Goal: Connect with others: Connect with others

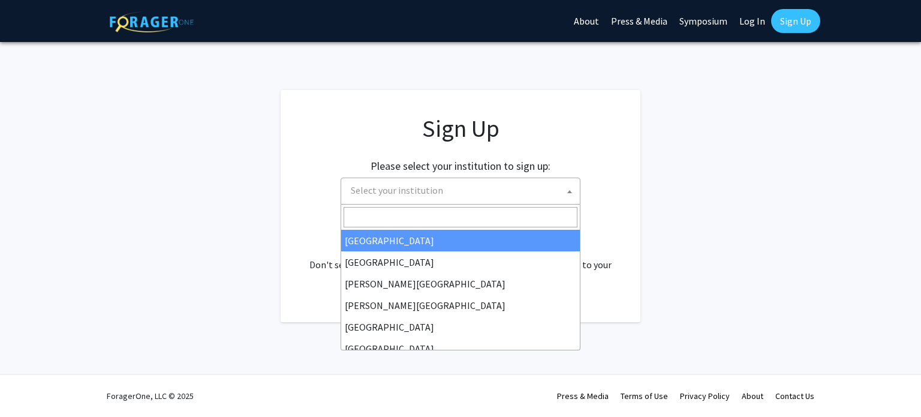
click at [573, 191] on span at bounding box center [570, 191] width 12 height 26
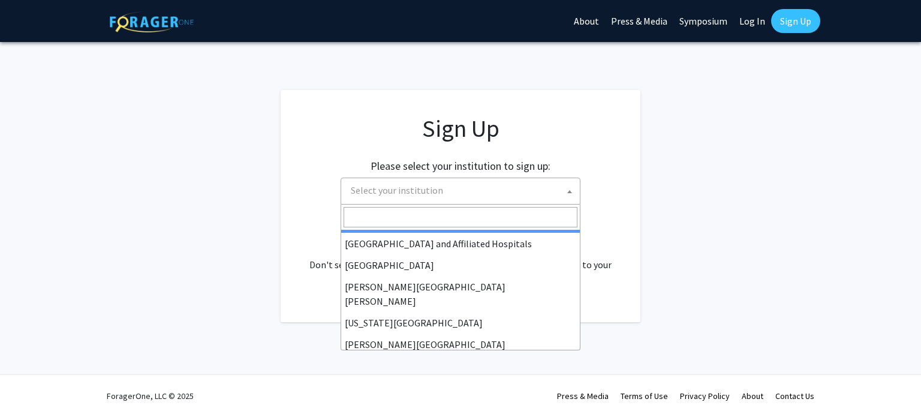
scroll to position [193, 0]
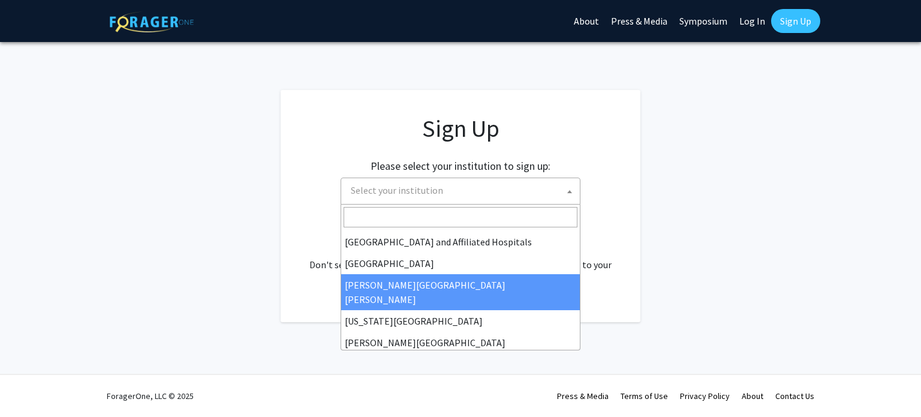
select select "1"
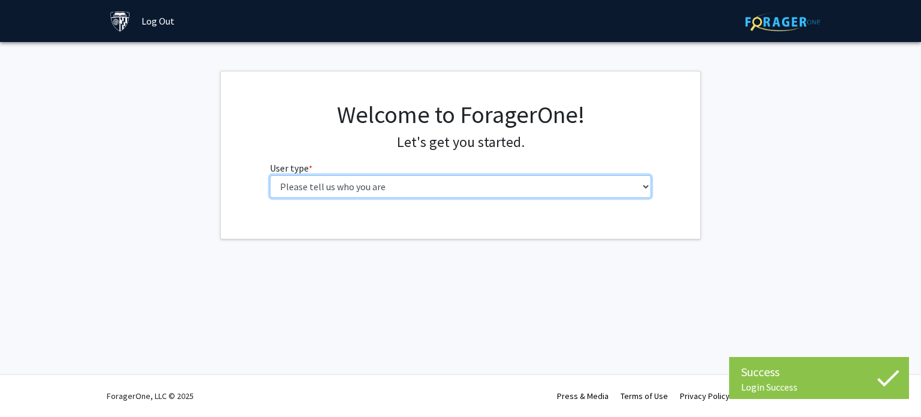
click at [340, 189] on select "Please tell us who you are Undergraduate Student Master's Student Doctoral Cand…" at bounding box center [461, 186] width 382 height 23
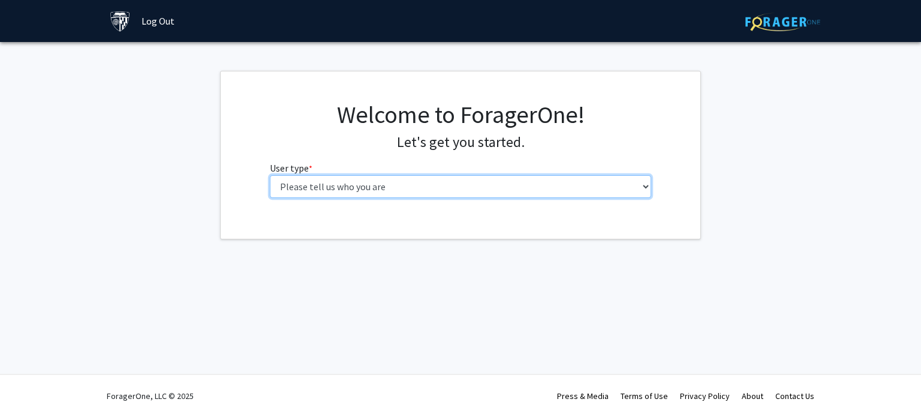
select select "2: masters"
click at [270, 175] on select "Please tell us who you are Undergraduate Student Master's Student Doctoral Cand…" at bounding box center [461, 186] width 382 height 23
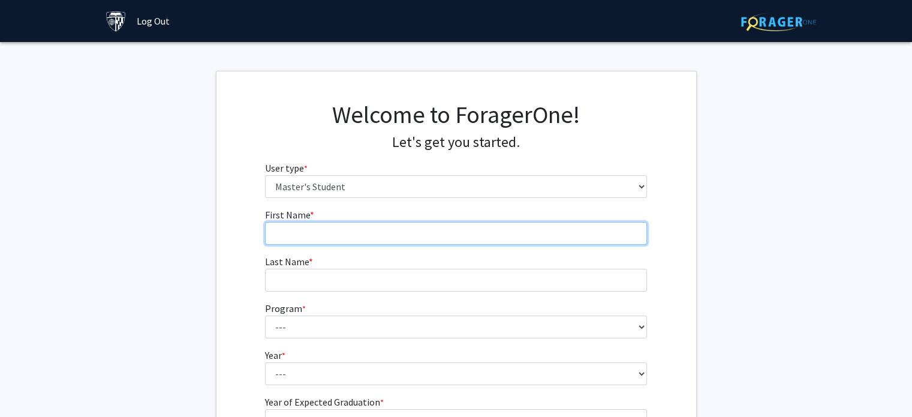
click at [314, 226] on input "First Name * required" at bounding box center [456, 233] width 382 height 23
type input "JINGXUAN"
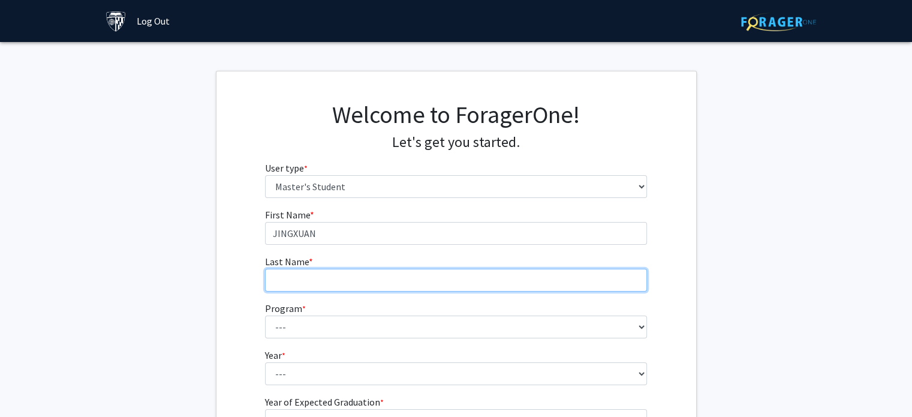
type input "MA"
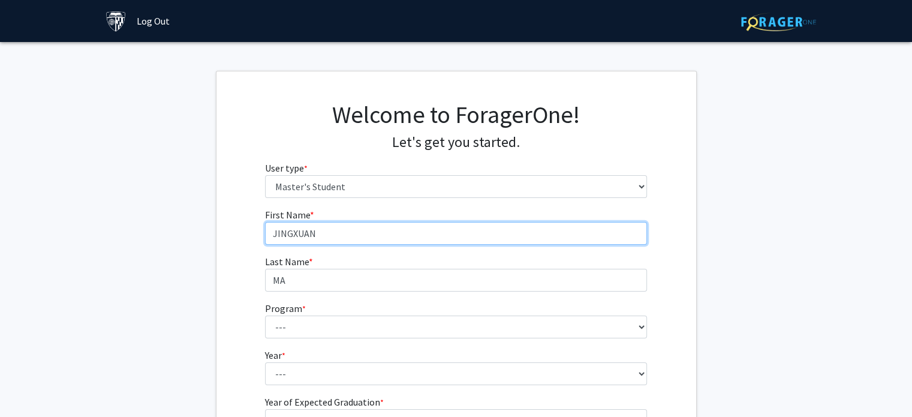
scroll to position [43, 0]
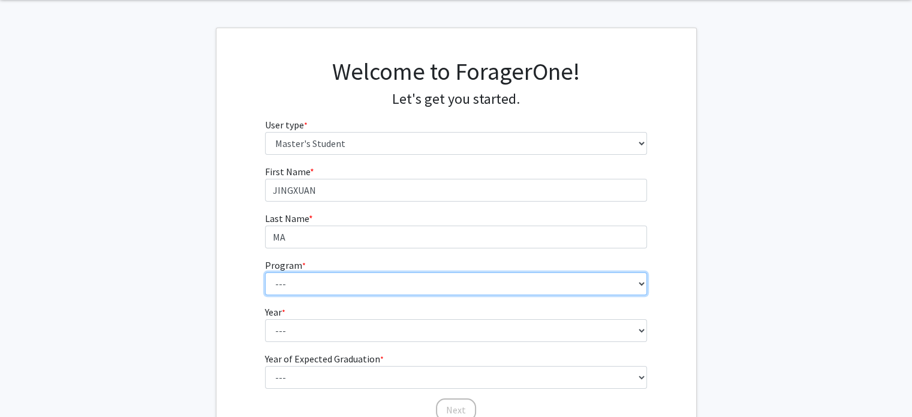
click at [326, 283] on select "--- Anatomy Education Applied and Computational Mathematics Applied Biomedical …" at bounding box center [456, 283] width 382 height 23
select select "46: 35"
click at [265, 272] on select "--- Anatomy Education Applied and Computational Mathematics Applied Biomedical …" at bounding box center [456, 283] width 382 height 23
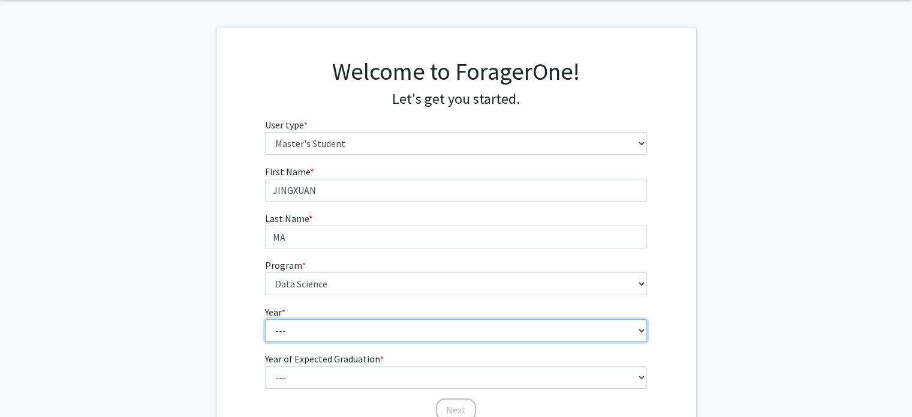
click at [324, 327] on select "--- First Year Second Year" at bounding box center [456, 330] width 382 height 23
select select "1: first_year"
click at [265, 319] on select "--- First Year Second Year" at bounding box center [456, 330] width 382 height 23
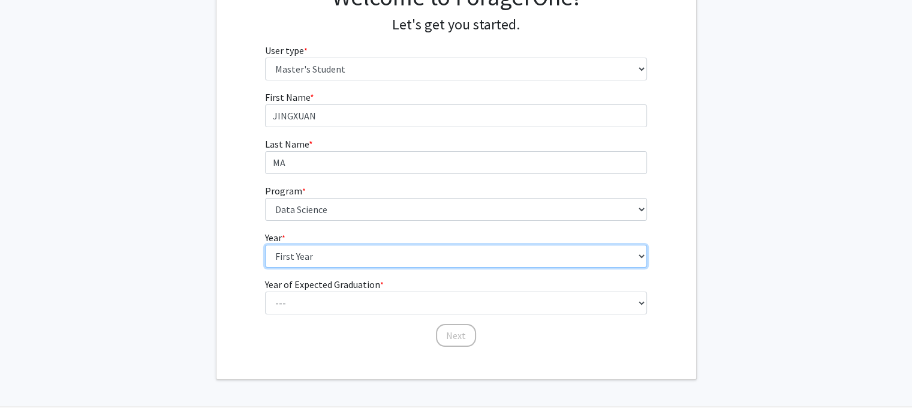
scroll to position [120, 0]
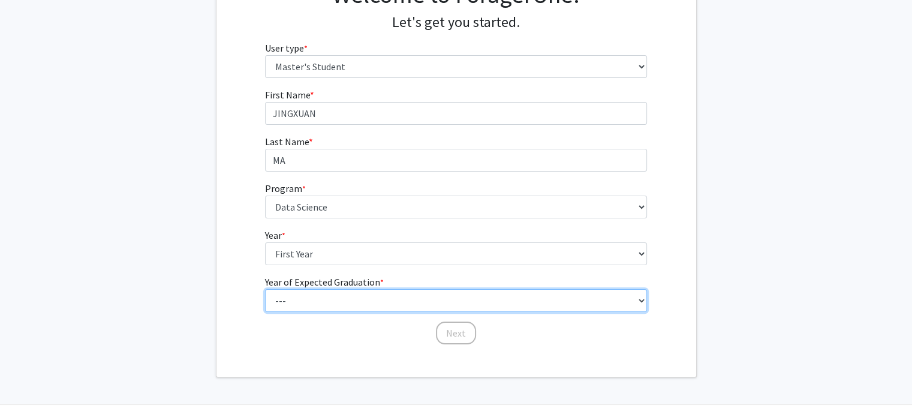
click at [315, 302] on select "--- 2025 2026 2027 2028 2029 2030 2031 2032 2033 2034" at bounding box center [456, 300] width 382 height 23
click at [265, 289] on select "--- 2025 2026 2027 2028 2029 2030 2031 2032 2033 2034" at bounding box center [456, 300] width 382 height 23
click at [513, 296] on select "--- 2025 2026 2027 2028 2029 2030 2031 2032 2033 2034" at bounding box center [456, 300] width 382 height 23
select select "3: 2027"
click at [265, 289] on select "--- 2025 2026 2027 2028 2029 2030 2031 2032 2033 2034" at bounding box center [456, 300] width 382 height 23
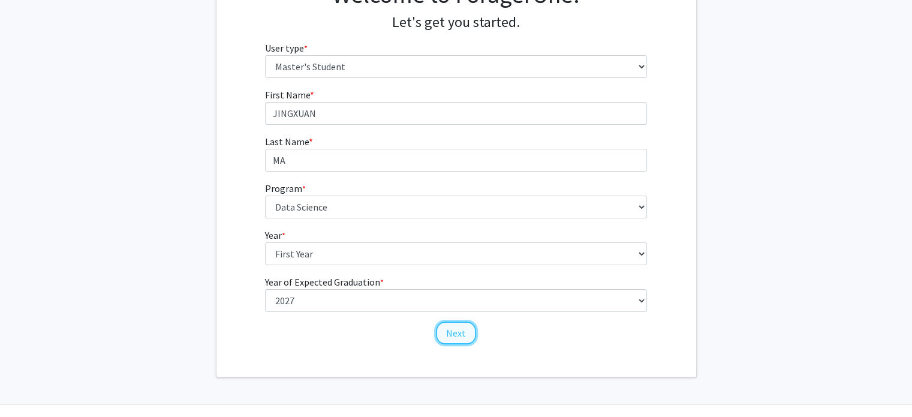
click at [458, 330] on button "Next" at bounding box center [456, 332] width 40 height 23
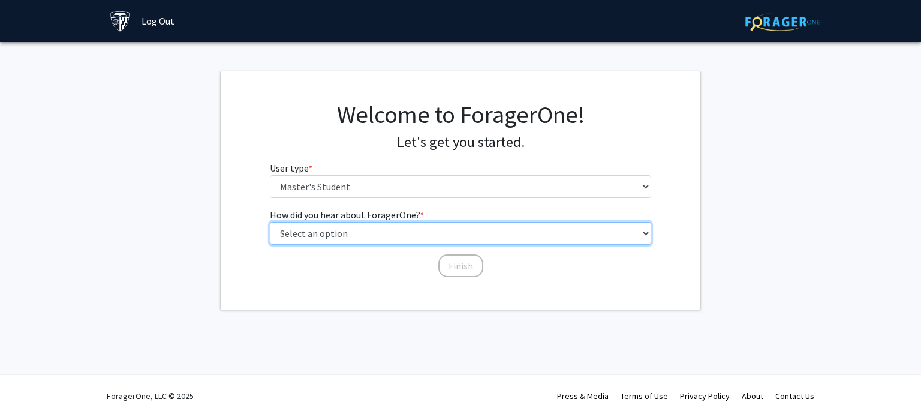
click at [360, 237] on select "Select an option Peer/student recommendation Faculty/staff recommendation Unive…" at bounding box center [461, 233] width 382 height 23
select select "3: university_website"
click at [270, 222] on select "Select an option Peer/student recommendation Faculty/staff recommendation Unive…" at bounding box center [461, 233] width 382 height 23
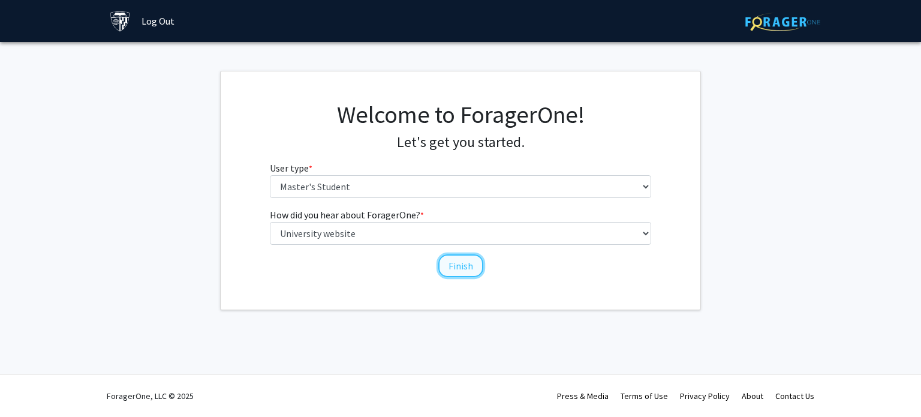
click at [465, 262] on button "Finish" at bounding box center [460, 265] width 45 height 23
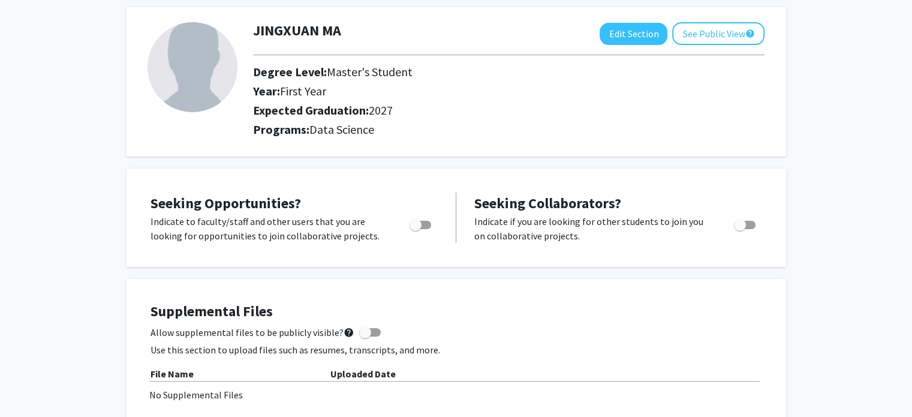
scroll to position [58, 0]
click at [211, 86] on img at bounding box center [193, 67] width 90 height 90
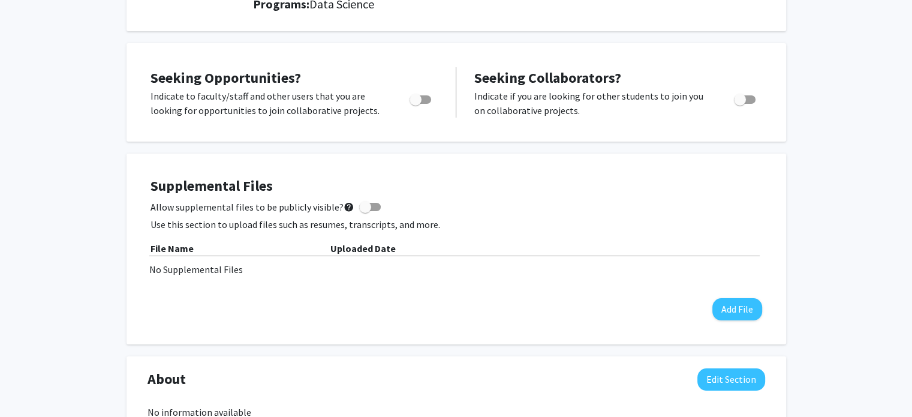
scroll to position [182, 0]
click at [424, 101] on span "Toggle" at bounding box center [421, 99] width 22 height 8
click at [416, 104] on input "Are you actively seeking opportunities?" at bounding box center [415, 104] width 1 height 1
checkbox input "true"
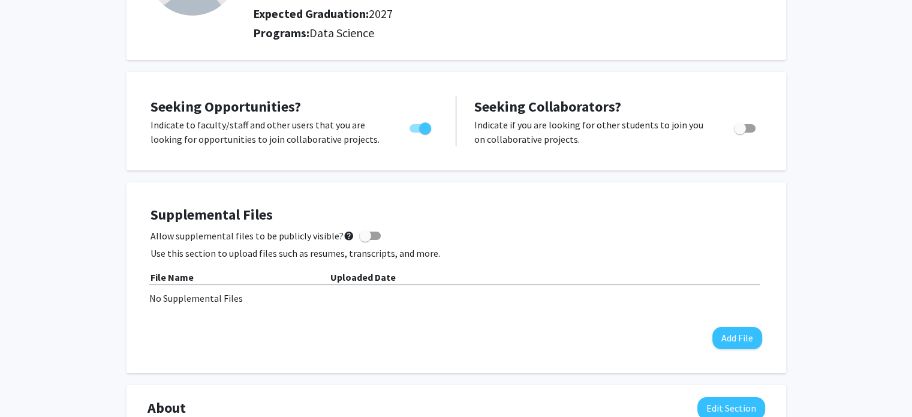
scroll to position [153, 0]
click at [746, 129] on span "Toggle" at bounding box center [745, 129] width 22 height 8
click at [740, 133] on input "Would you like to receive other student requests to work with you?" at bounding box center [739, 133] width 1 height 1
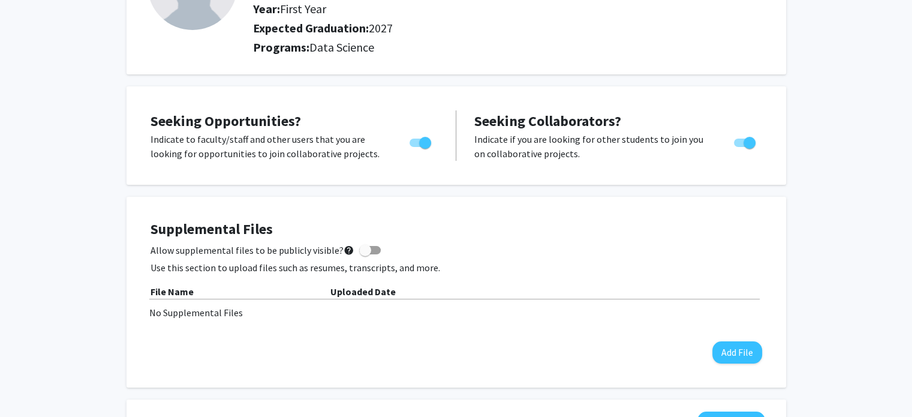
scroll to position [137, 0]
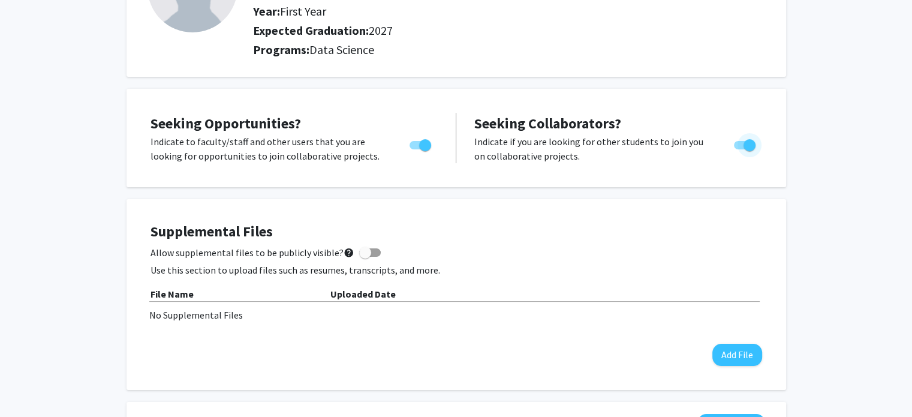
click at [746, 150] on span "Toggle" at bounding box center [750, 145] width 12 height 12
click at [740, 150] on input "Would you like to receive other student requests to work with you?" at bounding box center [739, 149] width 1 height 1
checkbox input "false"
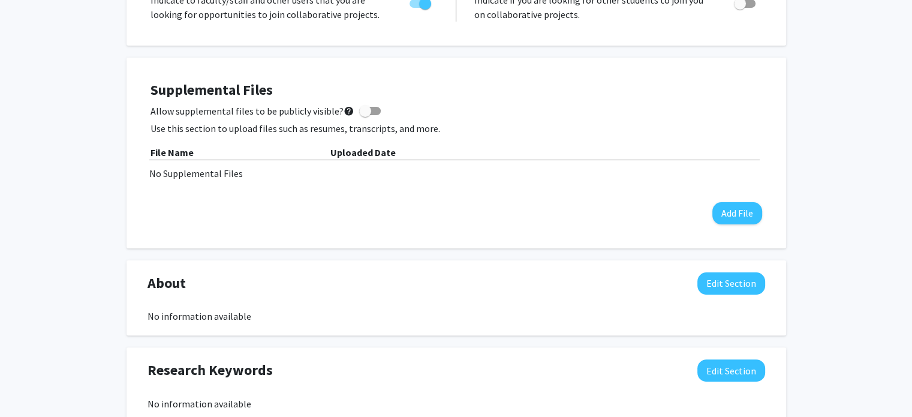
scroll to position [280, 0]
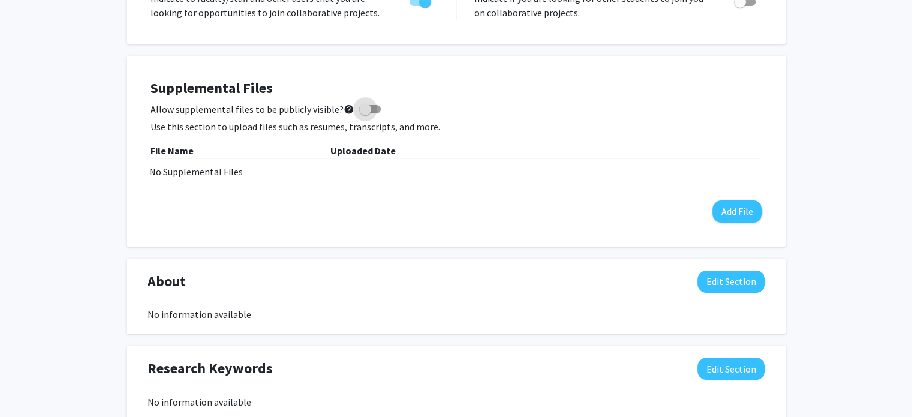
click at [359, 112] on span at bounding box center [365, 109] width 12 height 12
click at [365, 113] on input "Allow supplemental files to be publicly visible? help" at bounding box center [365, 113] width 1 height 1
checkbox input "true"
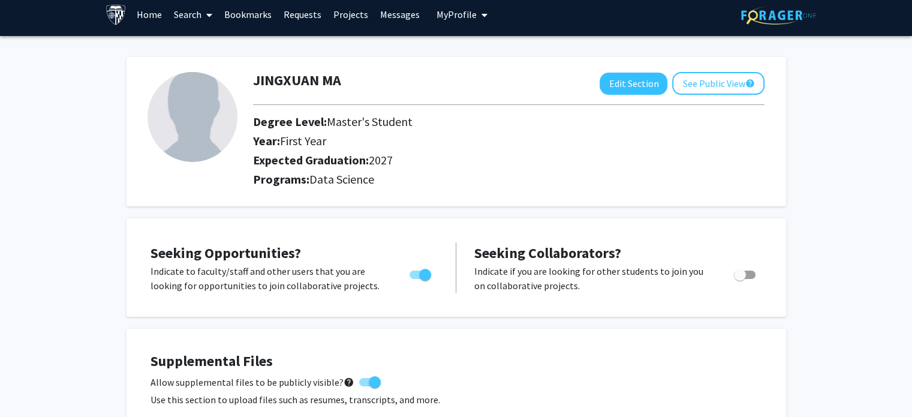
scroll to position [0, 0]
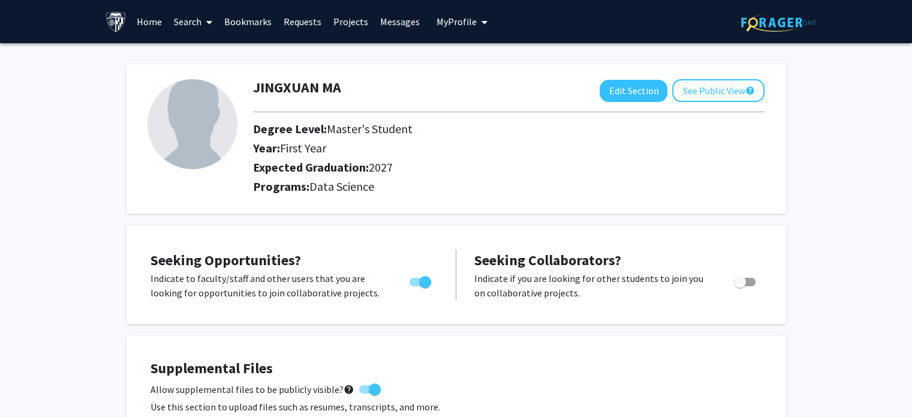
click at [212, 28] on span at bounding box center [206, 22] width 11 height 42
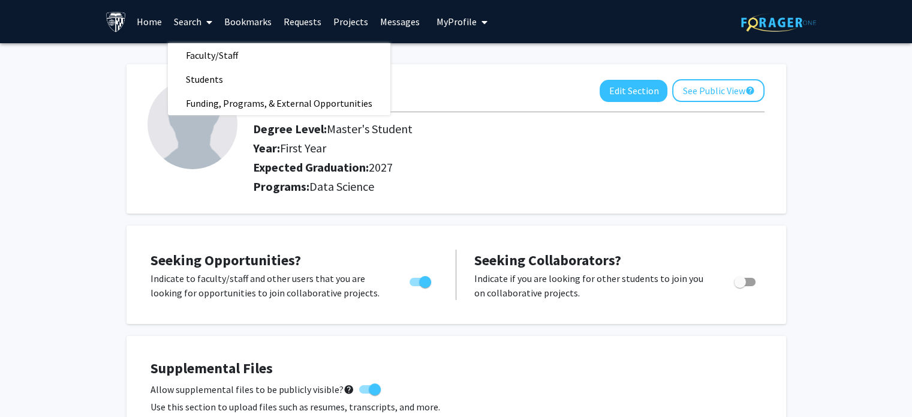
click at [248, 150] on div "Year: First Year" at bounding box center [457, 150] width 426 height 19
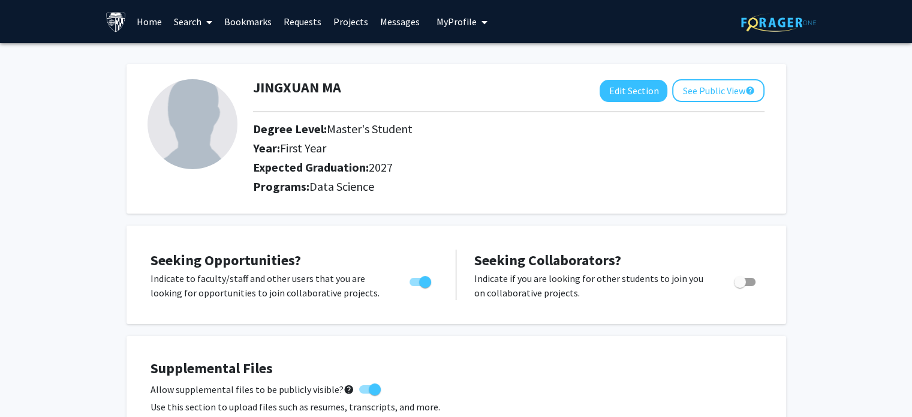
click at [348, 26] on link "Projects" at bounding box center [350, 22] width 47 height 42
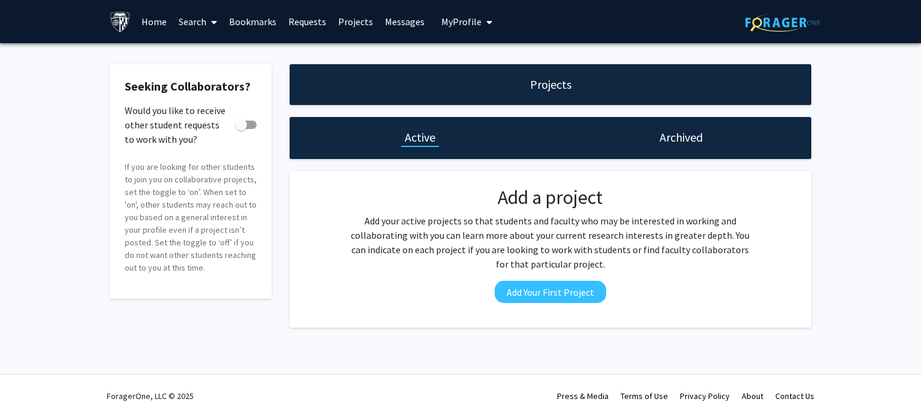
click at [207, 26] on span at bounding box center [211, 22] width 11 height 42
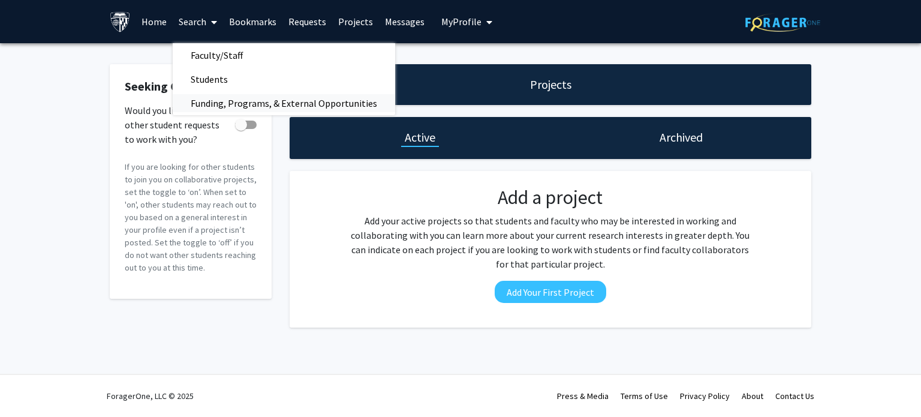
click at [216, 110] on span "Funding, Programs, & External Opportunities" at bounding box center [284, 103] width 222 height 24
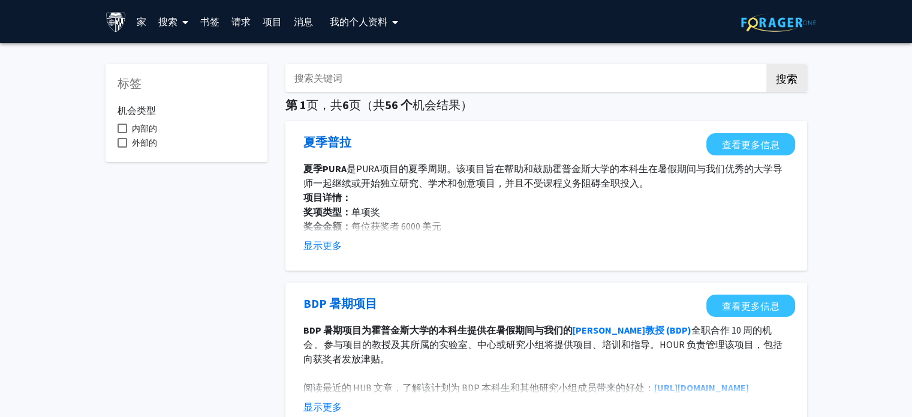
click at [124, 127] on span at bounding box center [123, 129] width 10 height 10
click at [122, 133] on input "内部的" at bounding box center [122, 133] width 1 height 1
checkbox input "true"
click at [121, 145] on span at bounding box center [123, 143] width 10 height 10
click at [122, 148] on input "外部的" at bounding box center [122, 148] width 1 height 1
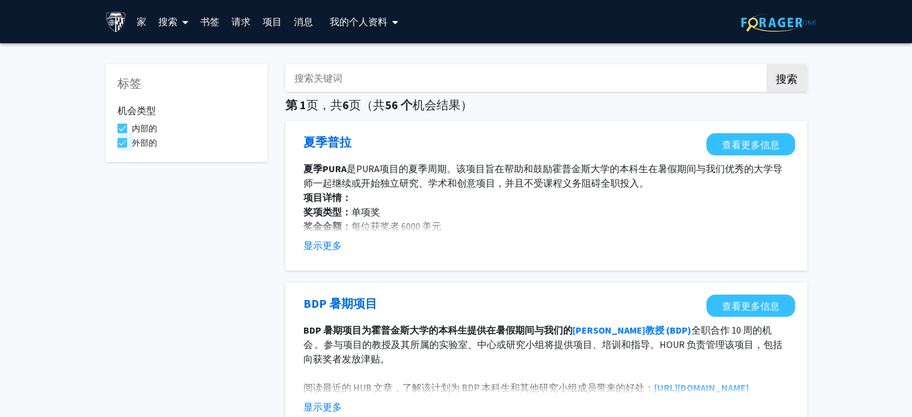
click at [119, 149] on label "外部的" at bounding box center [138, 143] width 40 height 14
click at [122, 148] on input "外部的" at bounding box center [122, 148] width 1 height 1
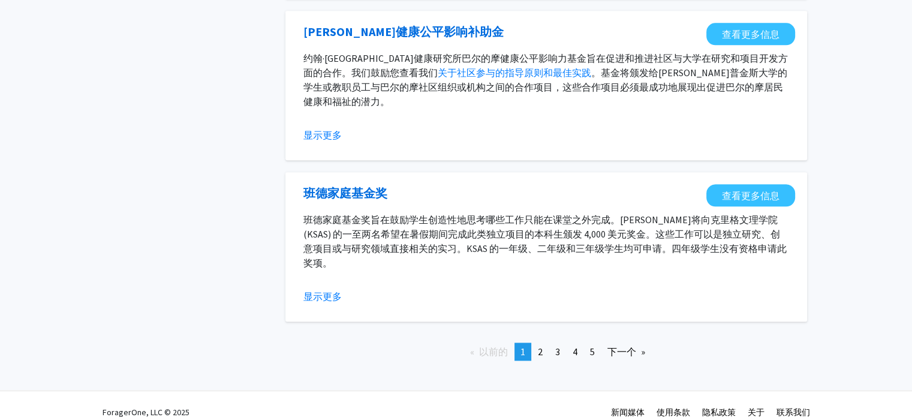
scroll to position [1355, 0]
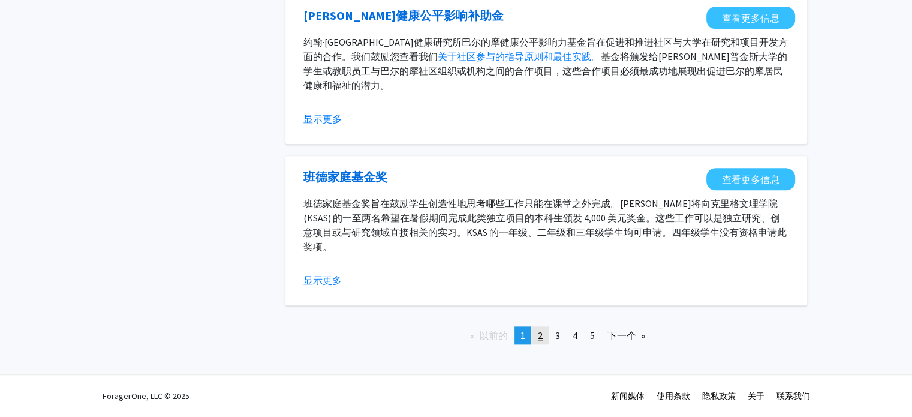
click at [544, 336] on link "页 2" at bounding box center [540, 335] width 17 height 18
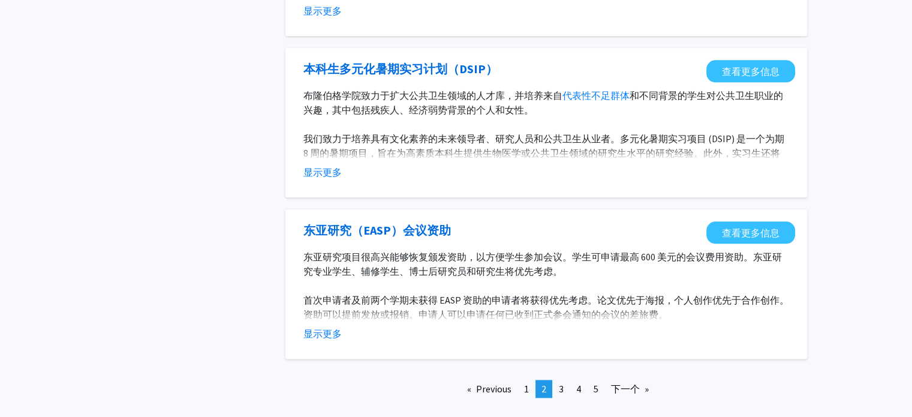
scroll to position [1417, 0]
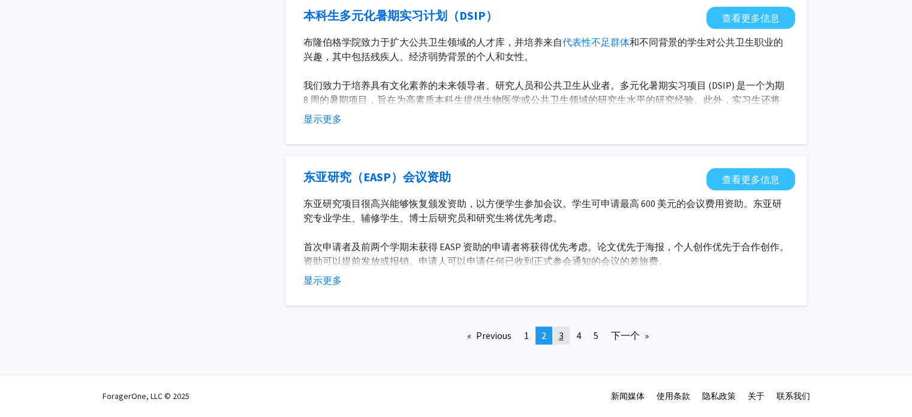
click at [564, 339] on link "页 3" at bounding box center [561, 335] width 17 height 18
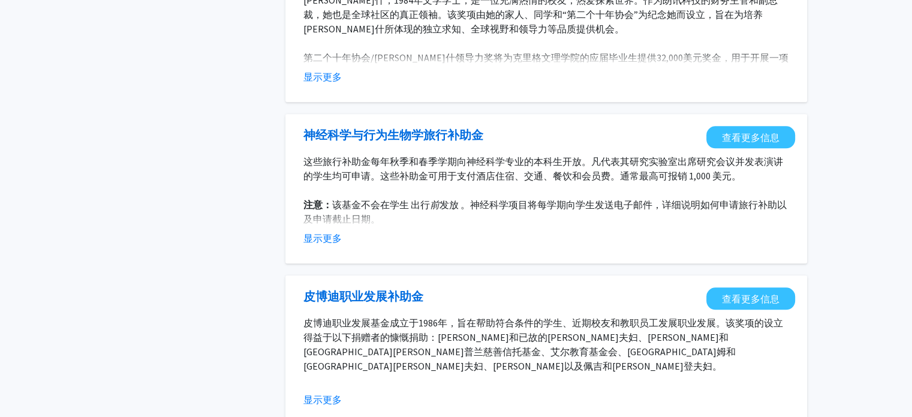
scroll to position [1383, 0]
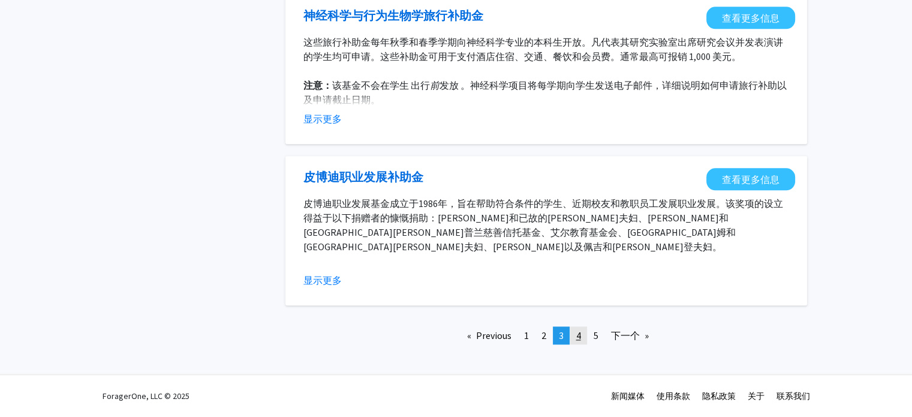
click at [575, 337] on link "页 4" at bounding box center [578, 335] width 17 height 18
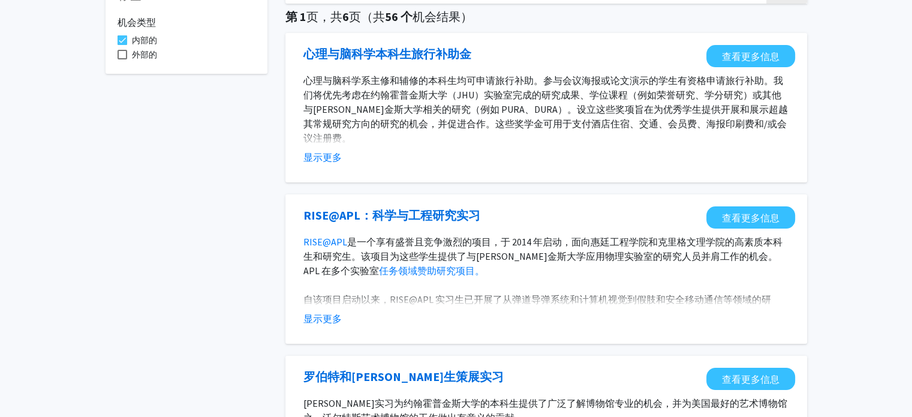
scroll to position [89, 0]
click at [743, 222] on link "查看更多信息" at bounding box center [750, 217] width 89 height 22
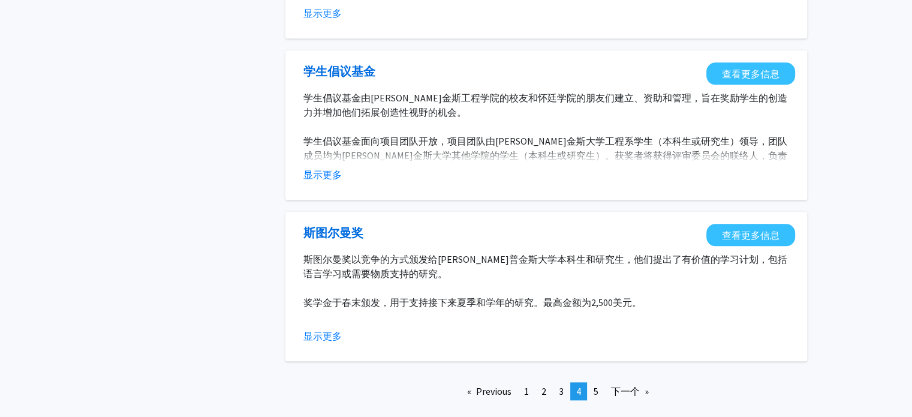
scroll to position [1383, 0]
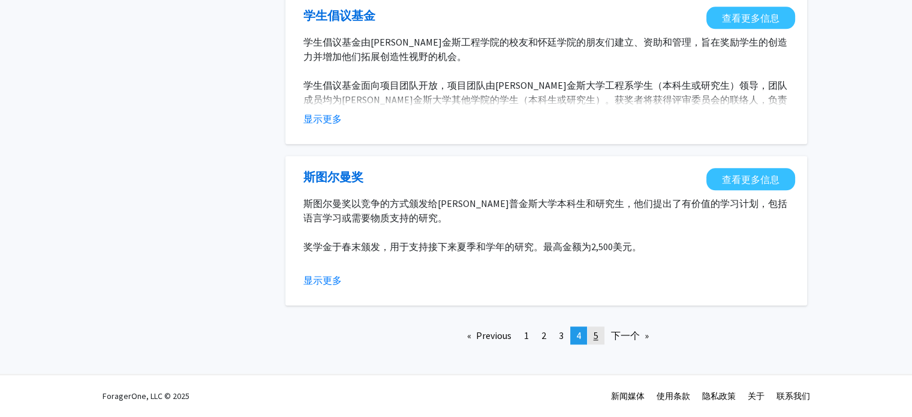
click at [592, 341] on link "页 5" at bounding box center [596, 335] width 17 height 18
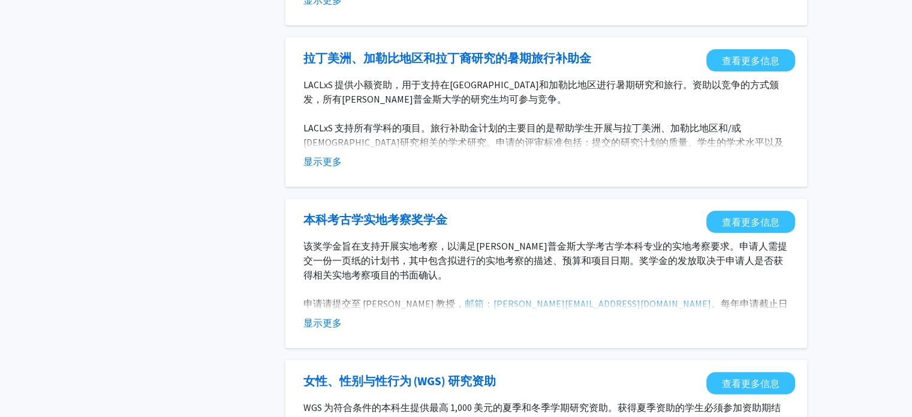
scroll to position [407, 0]
click at [315, 162] on font "显示更多" at bounding box center [322, 161] width 38 height 12
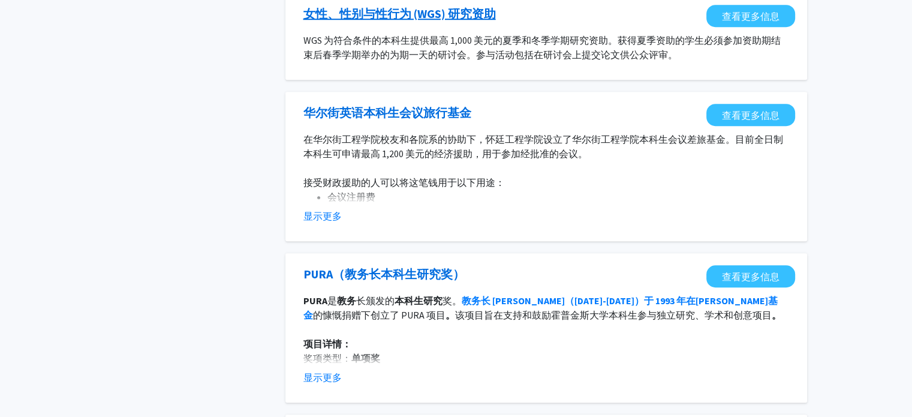
scroll to position [860, 0]
click at [332, 214] on font "显示更多" at bounding box center [322, 215] width 38 height 12
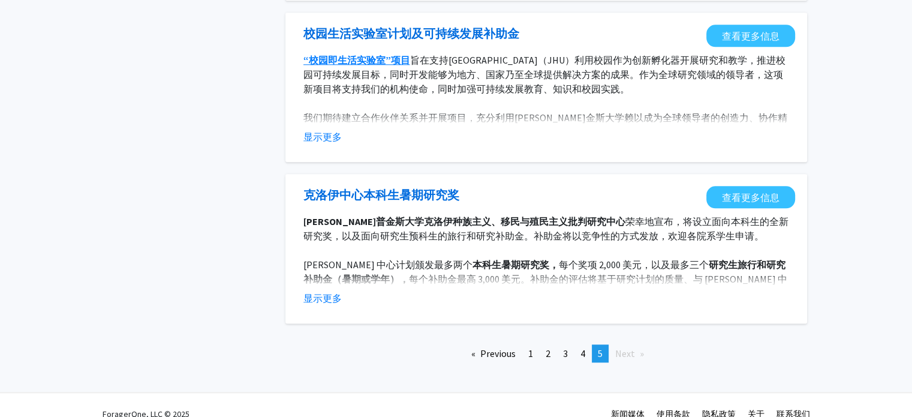
scroll to position [1423, 0]
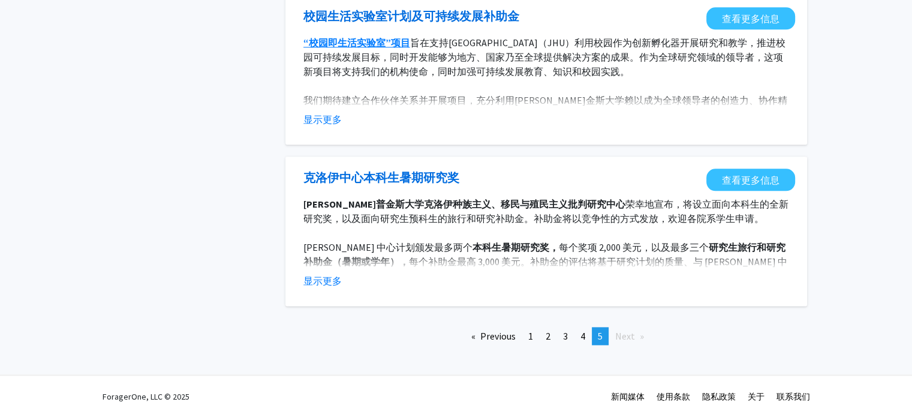
click at [624, 338] on span "Next page" at bounding box center [625, 336] width 20 height 12
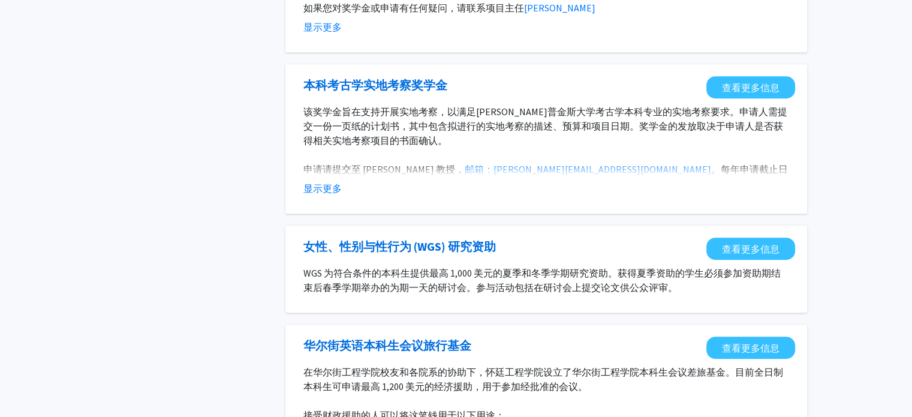
scroll to position [0, 0]
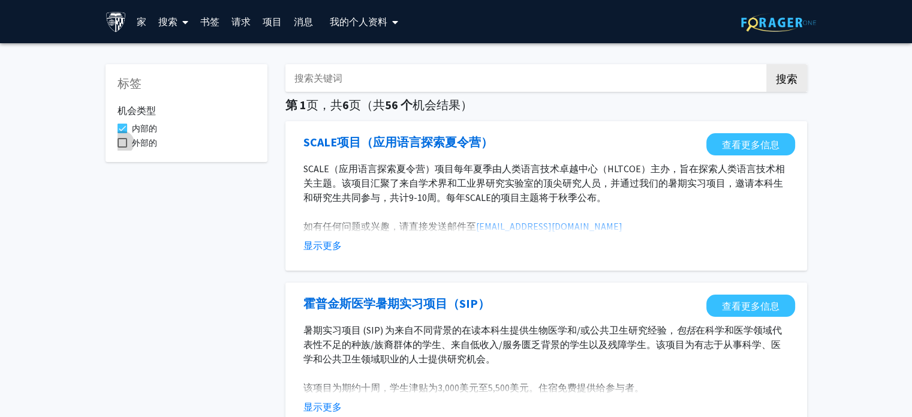
click at [121, 146] on span at bounding box center [123, 143] width 10 height 10
click at [122, 148] on input "外部的" at bounding box center [122, 148] width 1 height 1
checkbox input "true"
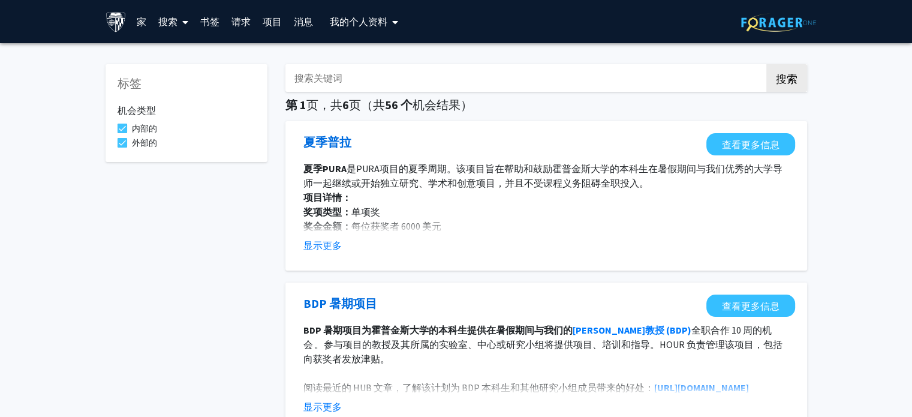
click at [182, 23] on icon at bounding box center [185, 22] width 6 height 10
click at [196, 52] on font "教职员工" at bounding box center [189, 55] width 38 height 12
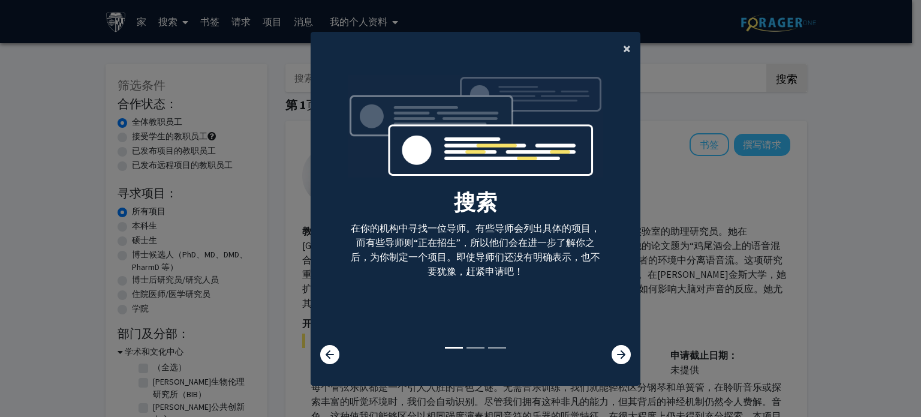
click at [623, 48] on font "×" at bounding box center [627, 48] width 8 height 19
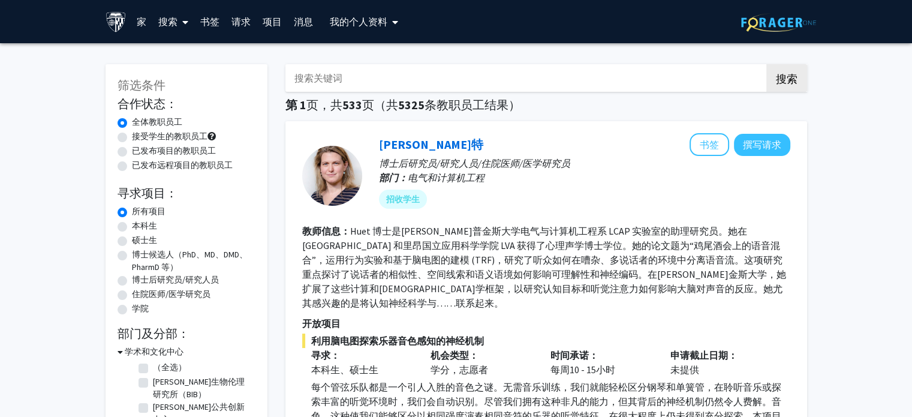
click at [132, 132] on label "接受学生的教职员工" at bounding box center [170, 136] width 76 height 13
click at [132, 132] on input "接受学生的教职员工" at bounding box center [136, 134] width 8 height 8
radio input "true"
click at [120, 158] on div "已发布项目的教职员工" at bounding box center [187, 152] width 138 height 14
click at [132, 153] on label "已发布项目的教职员工" at bounding box center [174, 151] width 84 height 13
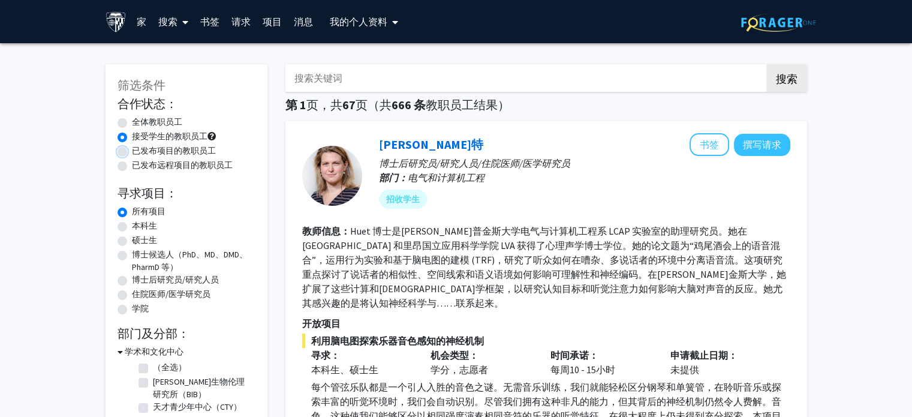
click at [132, 152] on input "已发布项目的教职员工" at bounding box center [136, 149] width 8 height 8
radio input "true"
click at [132, 242] on label "硕士生" at bounding box center [144, 240] width 25 height 13
click at [132, 242] on input "硕士生" at bounding box center [136, 238] width 8 height 8
radio input "true"
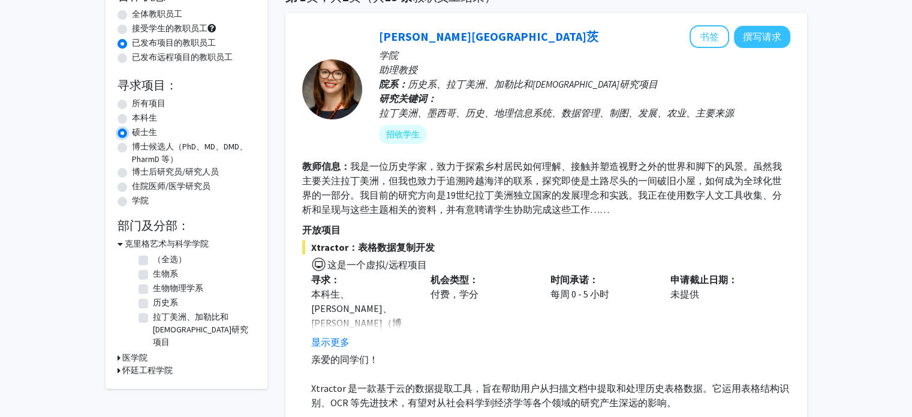
scroll to position [109, 0]
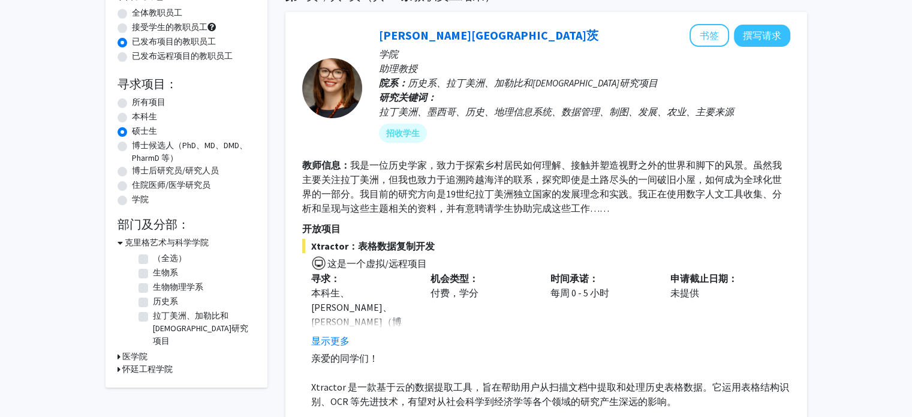
click at [127, 363] on font "怀廷工程学院" at bounding box center [147, 368] width 50 height 11
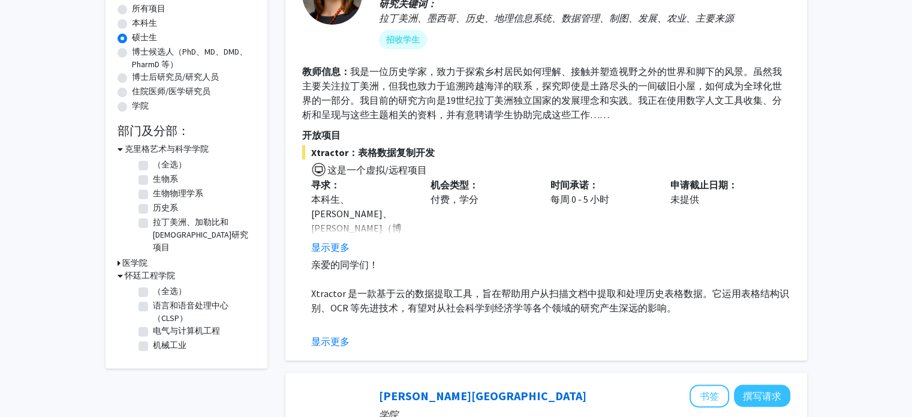
scroll to position [207, 0]
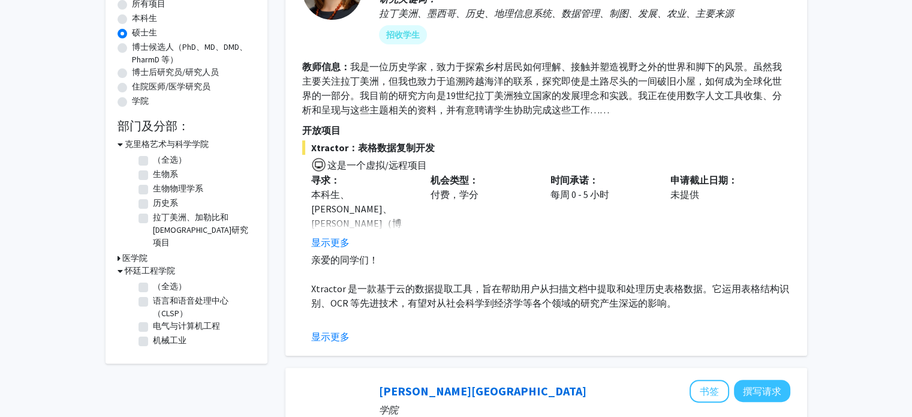
click at [153, 280] on label "（全选）" at bounding box center [170, 286] width 34 height 13
click at [153, 280] on input "（全选）" at bounding box center [157, 284] width 8 height 8
checkbox input "true"
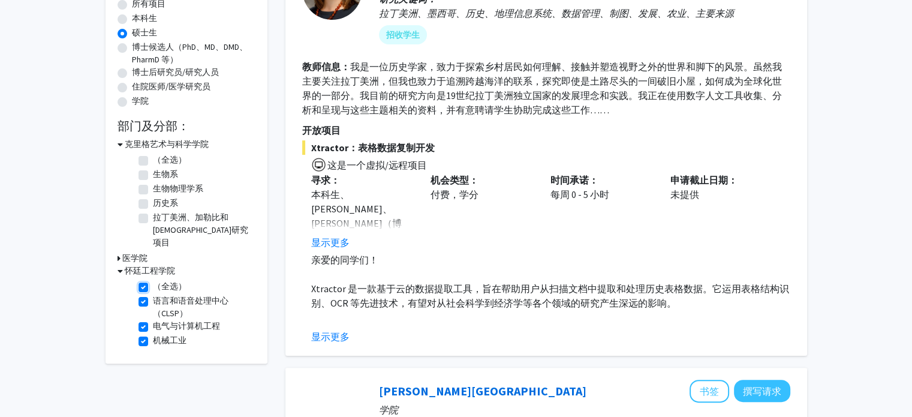
checkbox input "true"
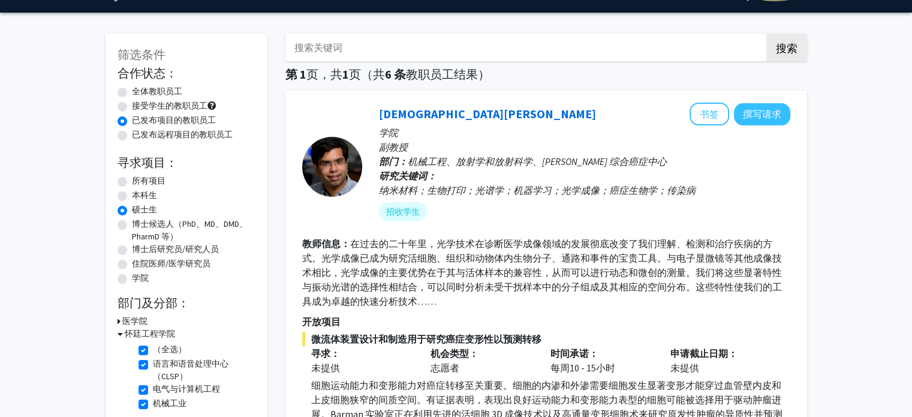
scroll to position [26, 0]
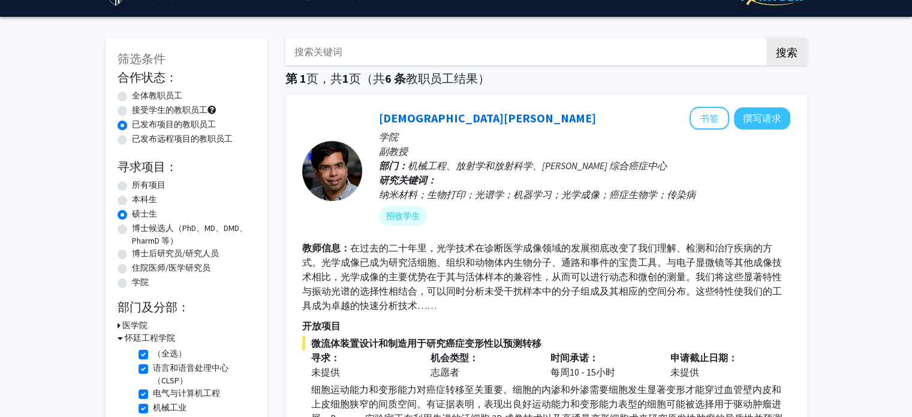
click at [132, 110] on label "接受学生的教职员工" at bounding box center [170, 110] width 76 height 13
click at [132, 110] on input "接受学生的教职员工" at bounding box center [136, 108] width 8 height 8
radio input "true"
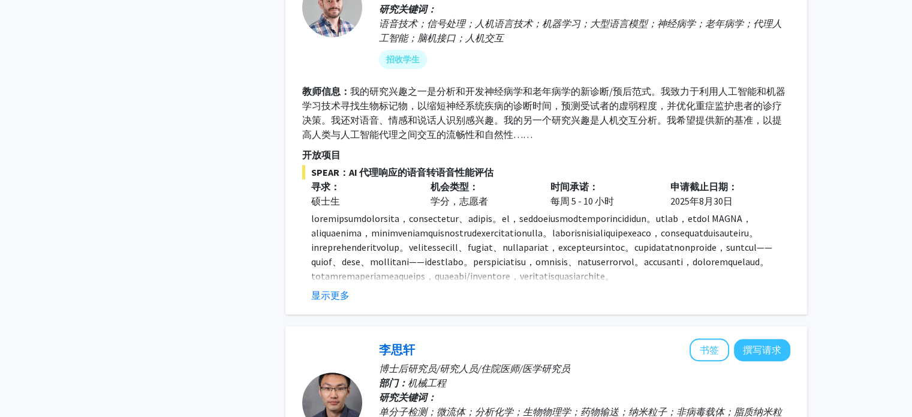
scroll to position [753, 0]
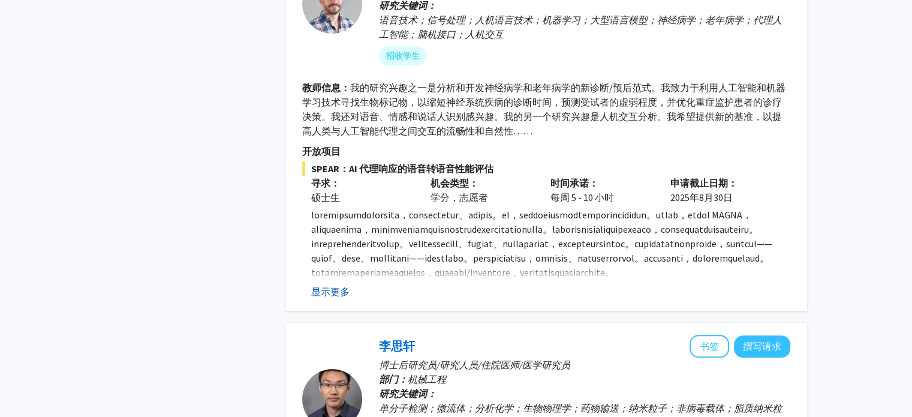
click at [334, 291] on font "显示更多" at bounding box center [330, 291] width 38 height 12
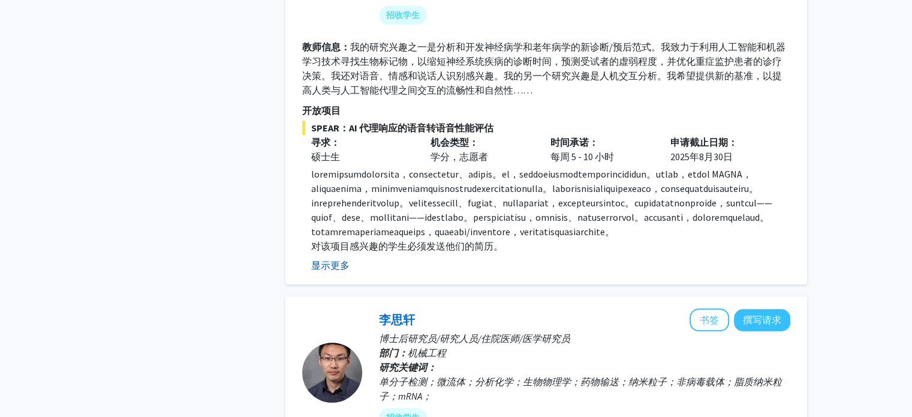
scroll to position [794, 0]
click at [328, 270] on font "显示更多" at bounding box center [330, 264] width 38 height 12
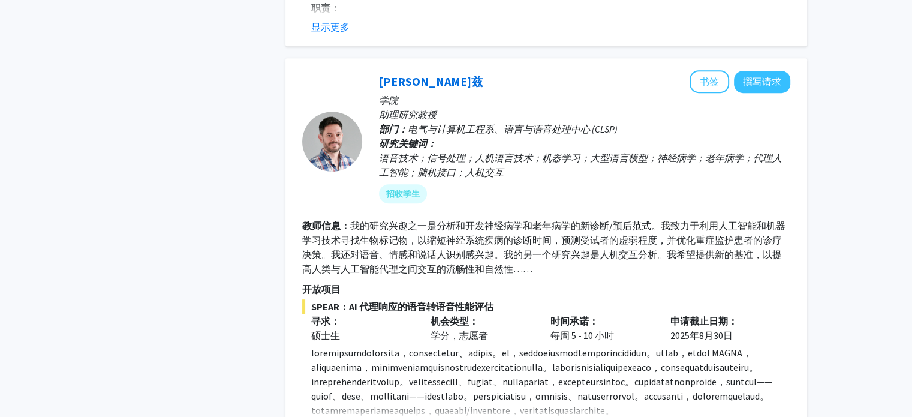
scroll to position [615, 0]
click at [341, 151] on div at bounding box center [332, 141] width 60 height 60
click at [697, 86] on button "书签" at bounding box center [710, 81] width 40 height 23
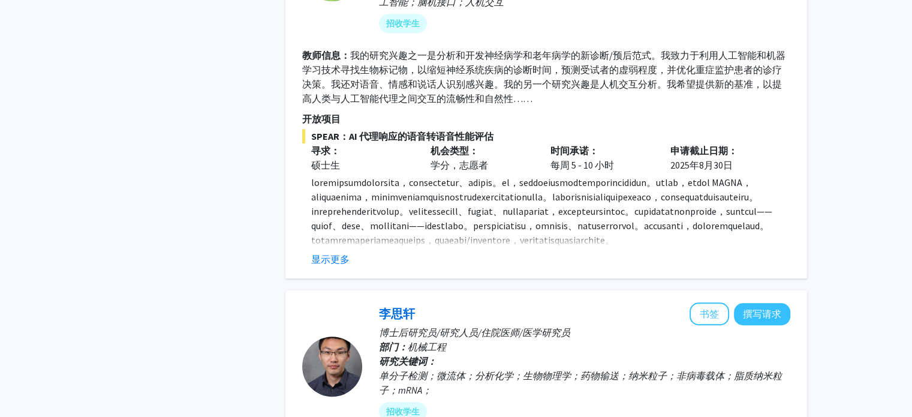
scroll to position [785, 0]
click at [324, 255] on font "显示更多" at bounding box center [330, 258] width 38 height 12
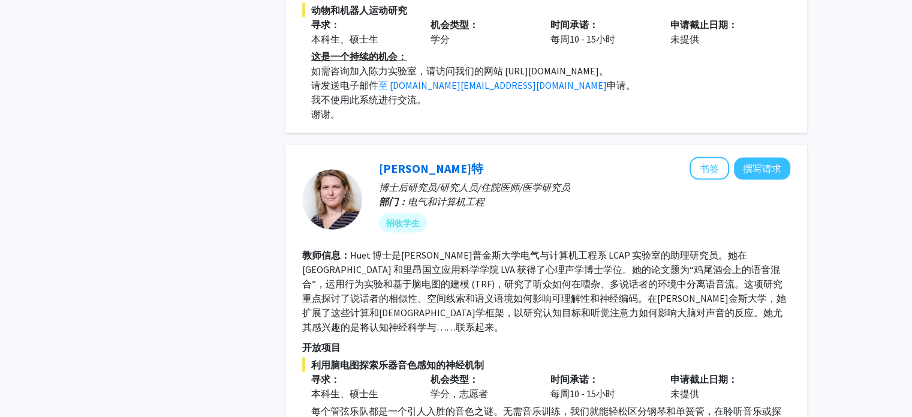
scroll to position [2442, 0]
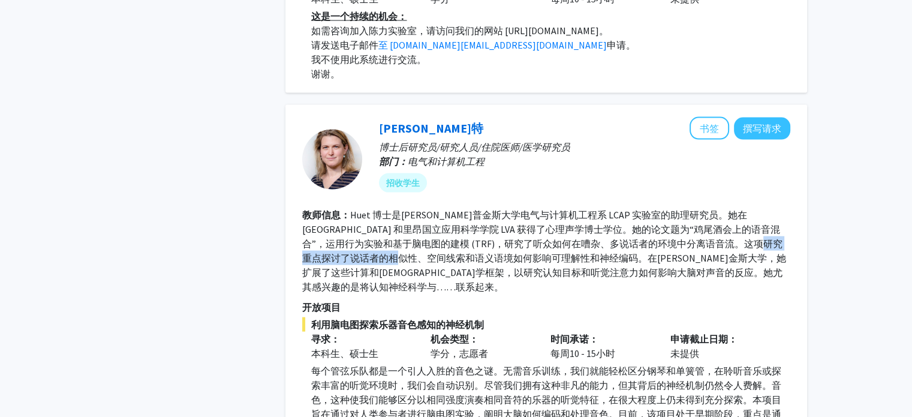
drag, startPoint x: 324, startPoint y: 312, endPoint x: 440, endPoint y: 317, distance: 115.9
click at [440, 293] on font "Huet 博士是[PERSON_NAME]普金斯大学电气与计算机工程系 LCAP 实验室的助理研究员。她在[GEOGRAPHIC_DATA] 和里昂国立应用科…" at bounding box center [544, 251] width 484 height 84
click at [511, 335] on fg-search-faculty "[PERSON_NAME]特 书签 撰写请求 博士后研究员/研究人员/住院医师/医学研究员 部门： 电气和计算机工程 招收学生 教师信息： [PERSON_N…" at bounding box center [546, 369] width 488 height 505
drag, startPoint x: 428, startPoint y: 326, endPoint x: 550, endPoint y: 327, distance: 122.3
click at [550, 293] on font "Huet 博士是[PERSON_NAME]普金斯大学电气与计算机工程系 LCAP 实验室的助理研究员。她在[GEOGRAPHIC_DATA] 和里昂国立应用科…" at bounding box center [544, 251] width 484 height 84
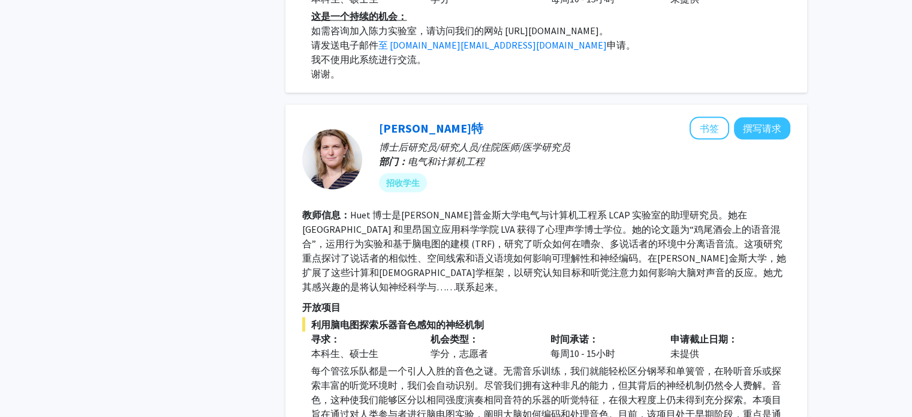
click at [607, 336] on fg-search-faculty "[PERSON_NAME]特 书签 撰写请求 博士后研究员/研究人员/住院医师/医学研究员 部门： 电气和计算机工程 招收学生 教师信息： [PERSON_N…" at bounding box center [546, 369] width 488 height 505
click at [681, 293] on font "Huet 博士是[PERSON_NAME]普金斯大学电气与计算机工程系 LCAP 实验室的助理研究员。她在[GEOGRAPHIC_DATA] 和里昂国立应用科…" at bounding box center [544, 251] width 484 height 84
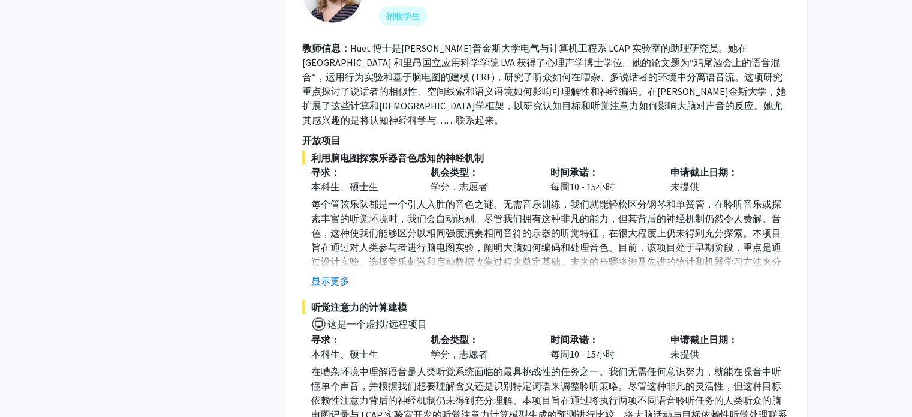
scroll to position [2610, 0]
click at [329, 286] on font "显示更多" at bounding box center [330, 280] width 38 height 12
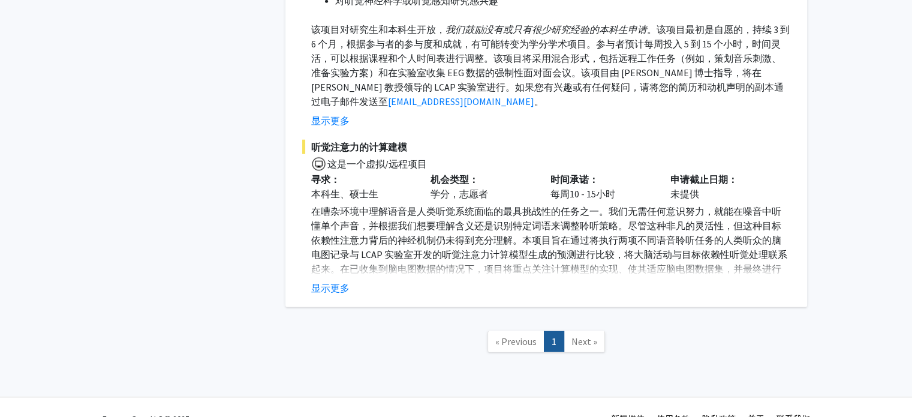
scroll to position [3072, 0]
click at [324, 293] on font "显示更多" at bounding box center [330, 287] width 38 height 12
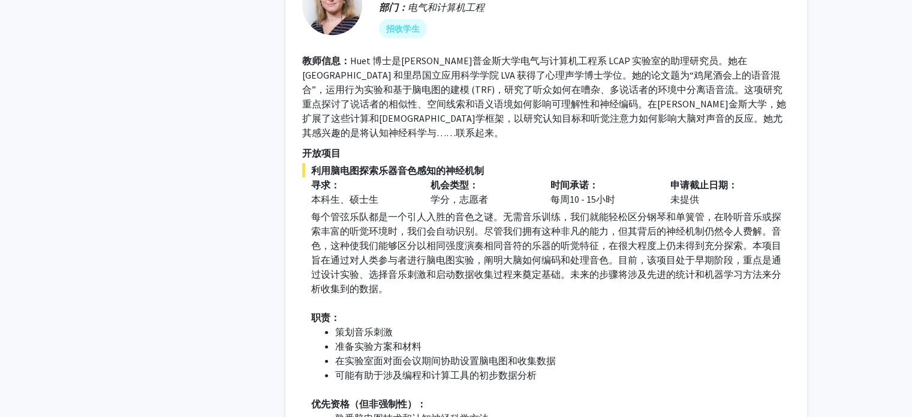
scroll to position [2592, 0]
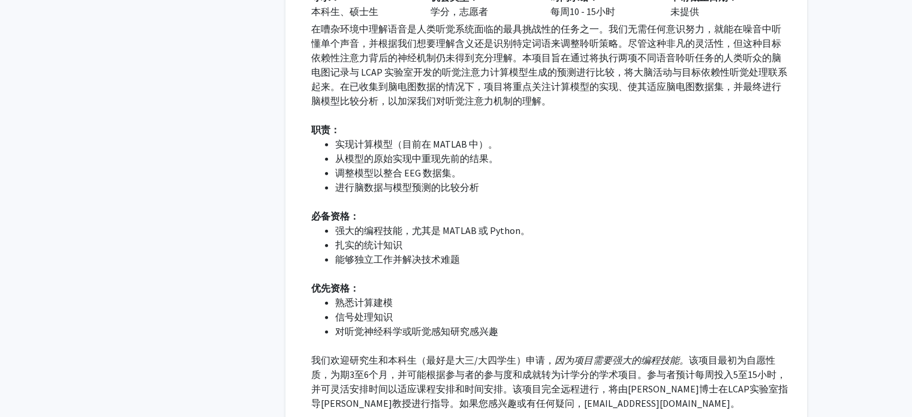
scroll to position [3465, 0]
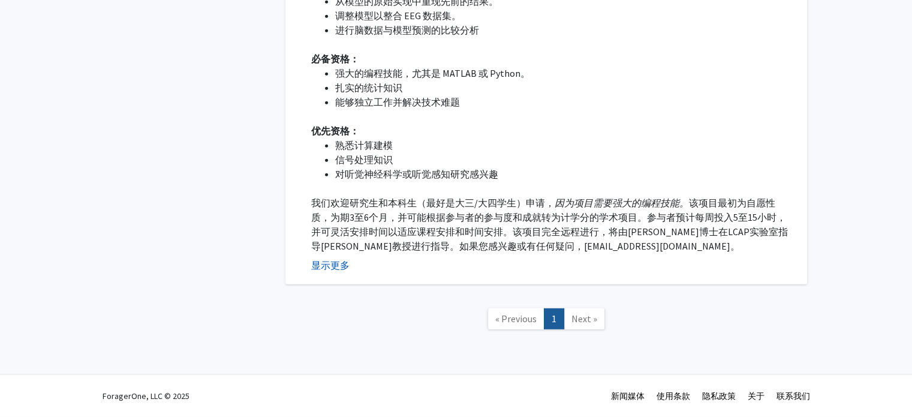
click at [329, 267] on font "显示更多" at bounding box center [330, 265] width 38 height 12
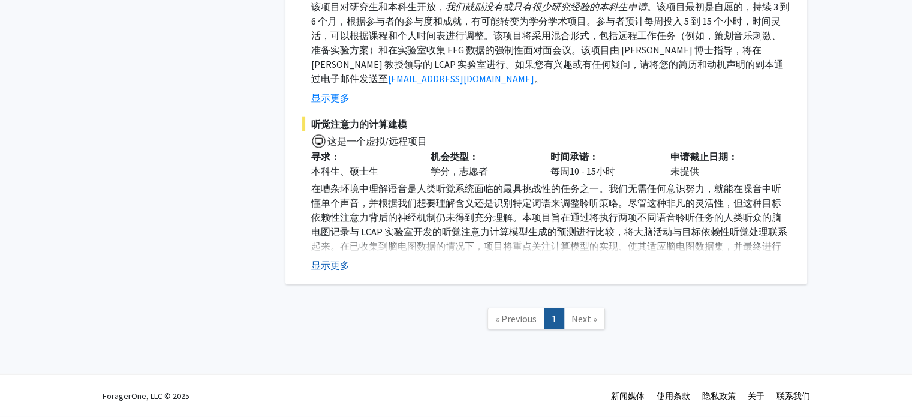
click at [329, 267] on font "显示更多" at bounding box center [330, 265] width 38 height 12
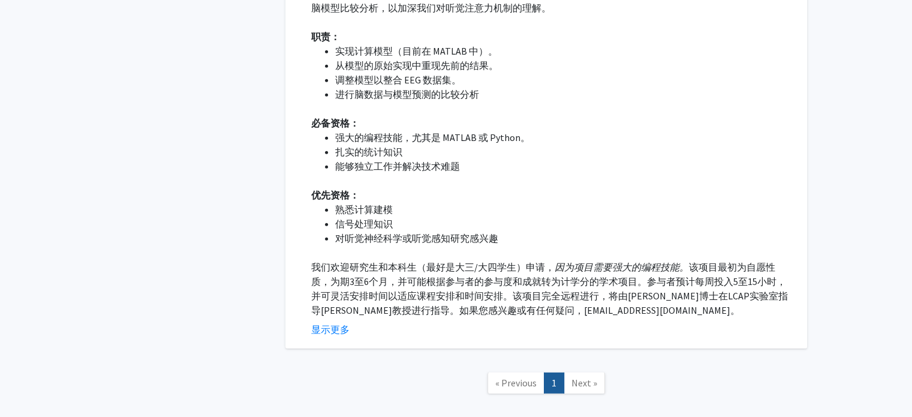
scroll to position [3465, 0]
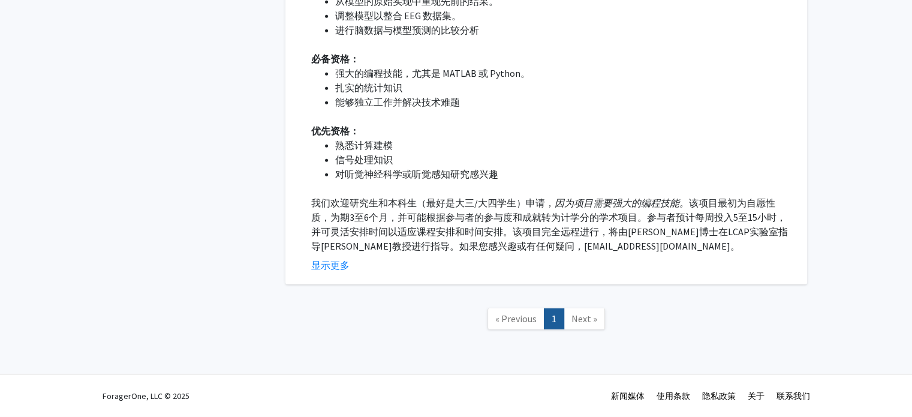
click at [590, 318] on span "Next »" at bounding box center [584, 318] width 26 height 12
drag, startPoint x: 578, startPoint y: 325, endPoint x: 510, endPoint y: 318, distance: 68.7
click at [510, 318] on ul "« Previous 1 Next »" at bounding box center [546, 318] width 118 height 21
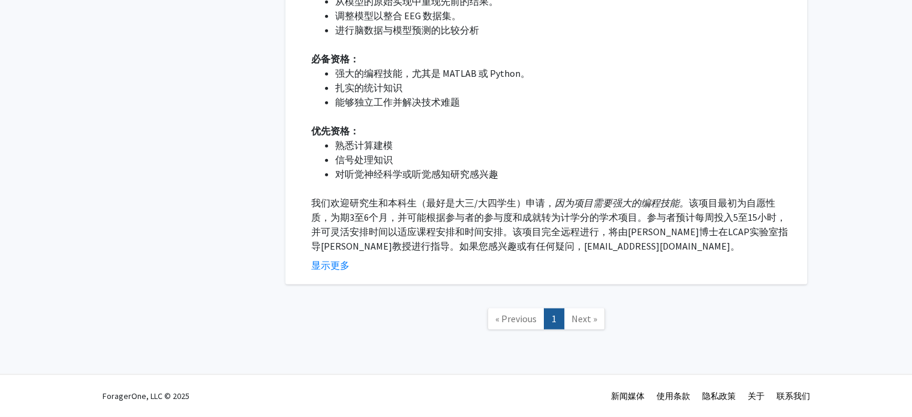
click at [498, 323] on span "« Previous" at bounding box center [515, 318] width 41 height 12
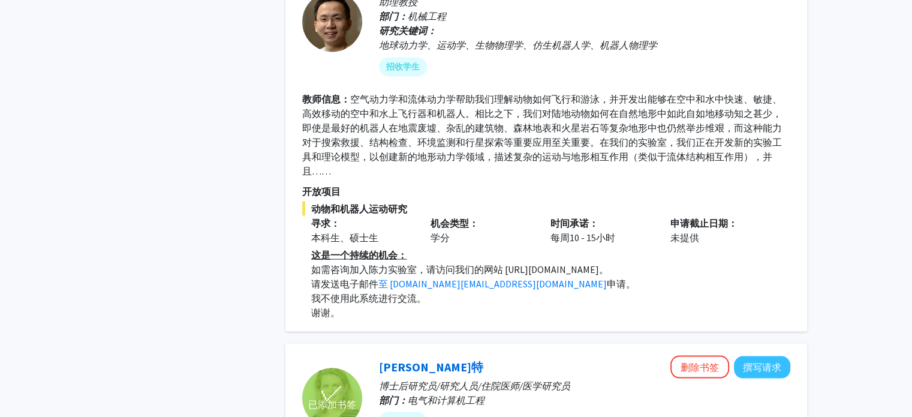
scroll to position [2192, 0]
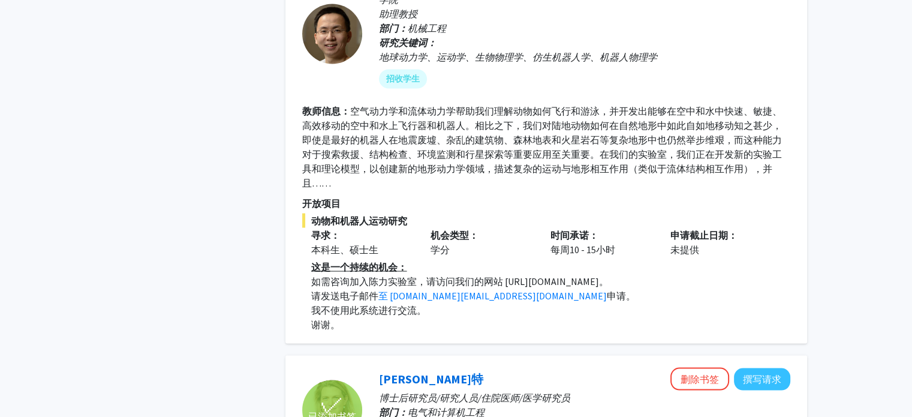
click at [317, 188] on font "空气动力学和流体动力学帮助我们理解动物如何飞行和游泳，并开发出能够在空中和水中快速、敏捷、高效移动的空中和水上飞行器和机器人。相比之下，我们对陆地动物如何在自…" at bounding box center [542, 146] width 480 height 84
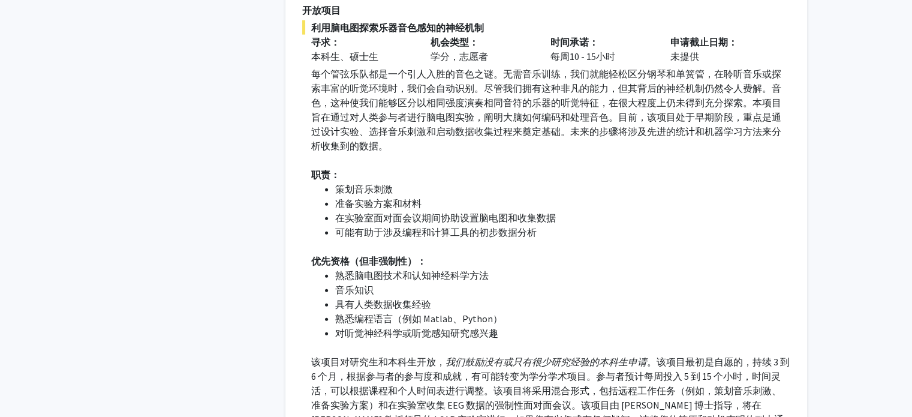
scroll to position [2765, 0]
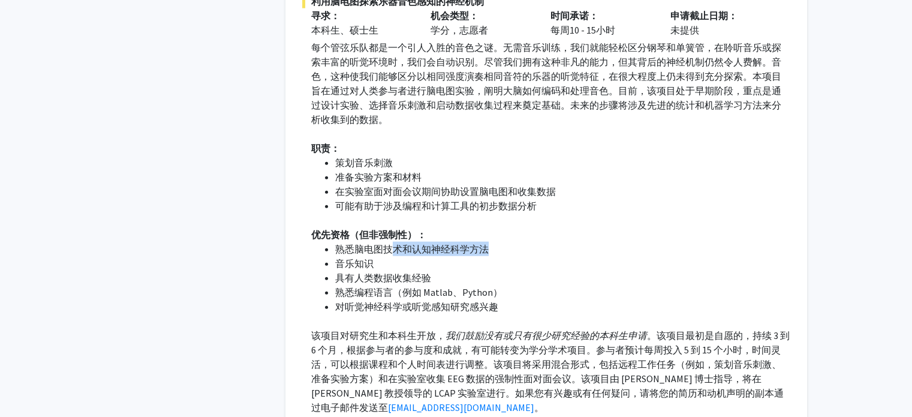
drag, startPoint x: 396, startPoint y: 287, endPoint x: 487, endPoint y: 287, distance: 91.1
click at [487, 255] on font "熟悉脑电图技术和认知神经科学方法" at bounding box center [412, 249] width 154 height 12
click at [427, 284] on font "具有人类数据收集经验" at bounding box center [383, 278] width 96 height 12
drag, startPoint x: 377, startPoint y: 292, endPoint x: 405, endPoint y: 297, distance: 29.3
click at [405, 297] on ul "熟悉脑电图技术和认知神经科学方法 音乐知识 具有人类数据收集经验 熟悉编程语言（例如 Matlab、Python） 对听觉神经科学或听觉感知研究感兴趣" at bounding box center [550, 278] width 479 height 72
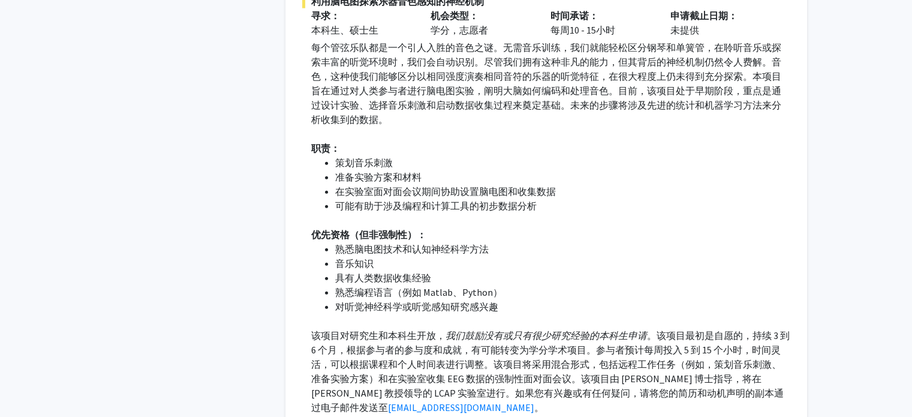
click at [397, 312] on font "对听觉神经科学或听觉感知研究感兴趣" at bounding box center [416, 306] width 163 height 12
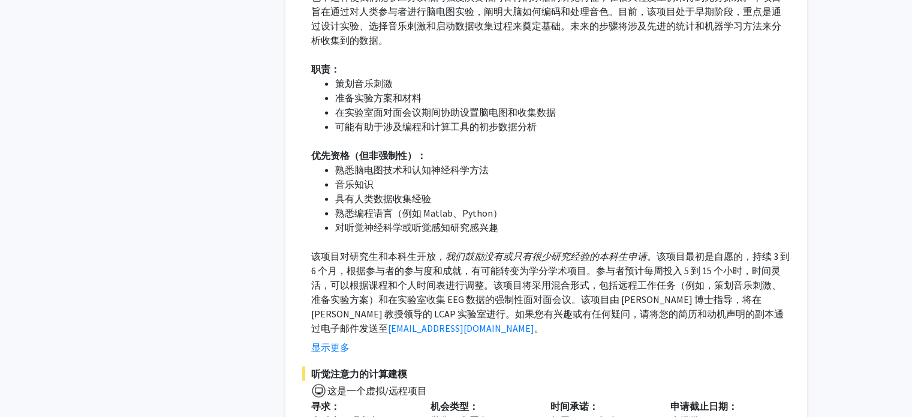
scroll to position [2917, 0]
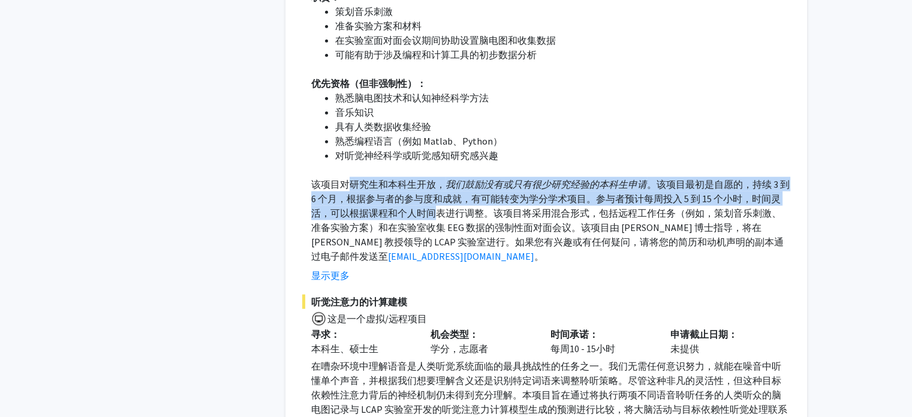
drag, startPoint x: 354, startPoint y: 223, endPoint x: 435, endPoint y: 260, distance: 88.8
click at [435, 260] on p "该项目对研究生和本科生开放， 我们鼓励没有或只有很少研究经验的本科生申请 。该项目最初是自愿的，持续 3 到 6 个月，根据参与者的参与度和成就，有可能转变为…" at bounding box center [550, 220] width 479 height 86
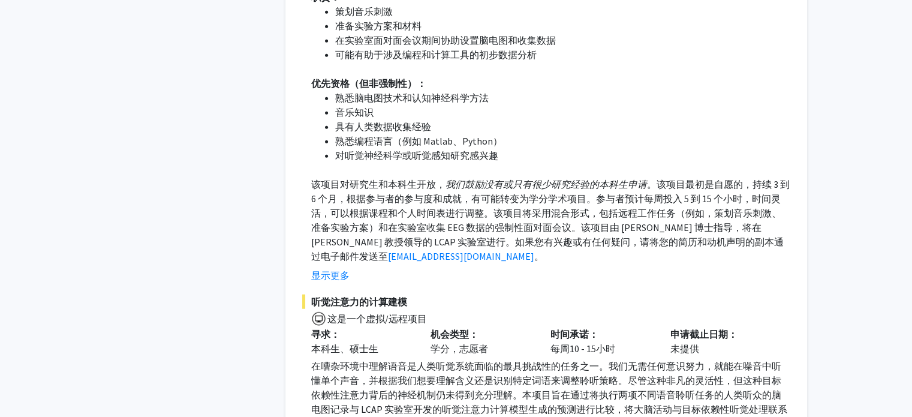
click at [565, 119] on li "音乐知识" at bounding box center [562, 112] width 455 height 14
drag, startPoint x: 345, startPoint y: 240, endPoint x: 432, endPoint y: 241, distance: 87.5
click at [432, 241] on font "。该项目最初是自愿的，持续 3 到 6 个月，根据参与者的参与度和成就，有可能转变为学分学术项目。参与者预计每周投入 5 到 15 个小时，时间灵活，可以根据…" at bounding box center [550, 220] width 478 height 84
click at [456, 263] on p "该项目对研究生和本科生开放， 我们鼓励没有或只有很少研究经验的本科生申请 。该项目最初是自愿的，持续 3 到 6 个月，根据参与者的参与度和成就，有可能转变为…" at bounding box center [550, 220] width 479 height 86
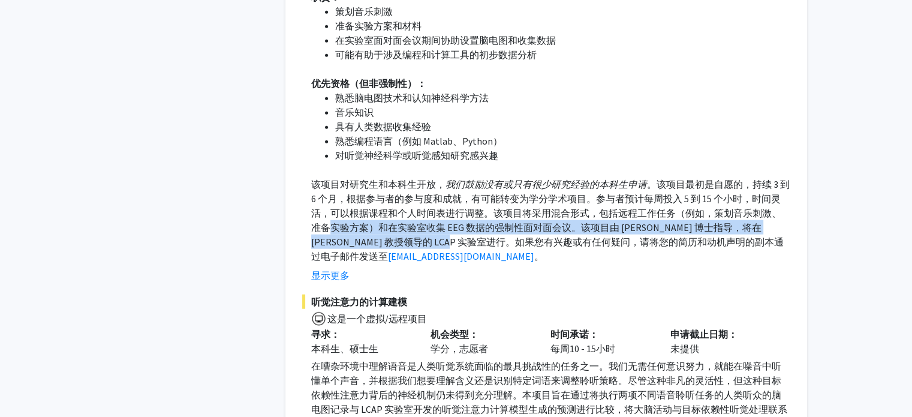
drag, startPoint x: 327, startPoint y: 261, endPoint x: 406, endPoint y: 275, distance: 79.9
click at [406, 262] on font "。该项目最初是自愿的，持续 3 到 6 个月，根据参与者的参与度和成就，有可能转变为学分学术项目。参与者预计每周投入 5 到 15 个小时，时间灵活，可以根据…" at bounding box center [550, 220] width 478 height 84
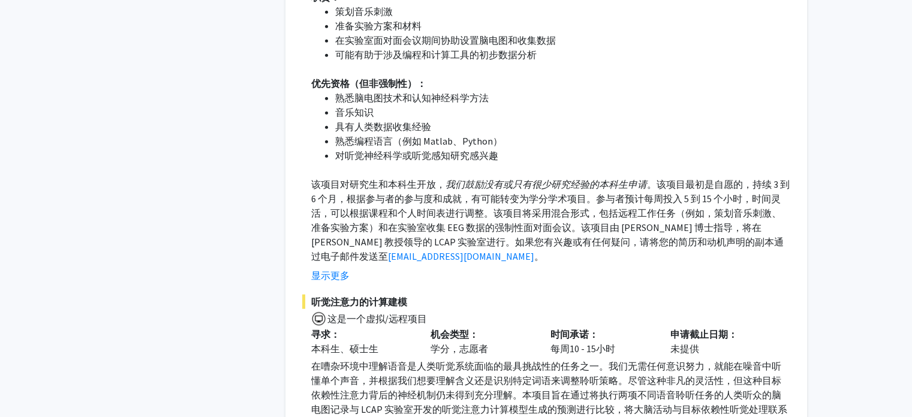
click at [471, 263] on p "该项目对研究生和本科生开放， 我们鼓励没有或只有很少研究经验的本科生申请 。该项目最初是自愿的，持续 3 到 6 个月，根据参与者的参与度和成就，有可能转变为…" at bounding box center [550, 220] width 479 height 86
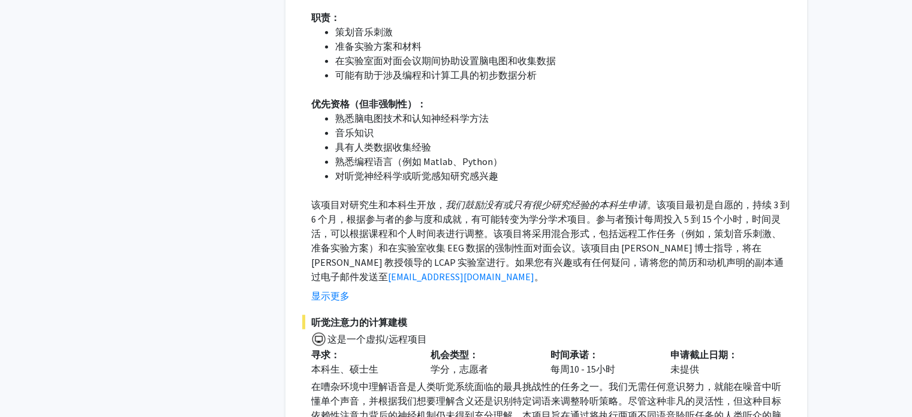
scroll to position [2895, 0]
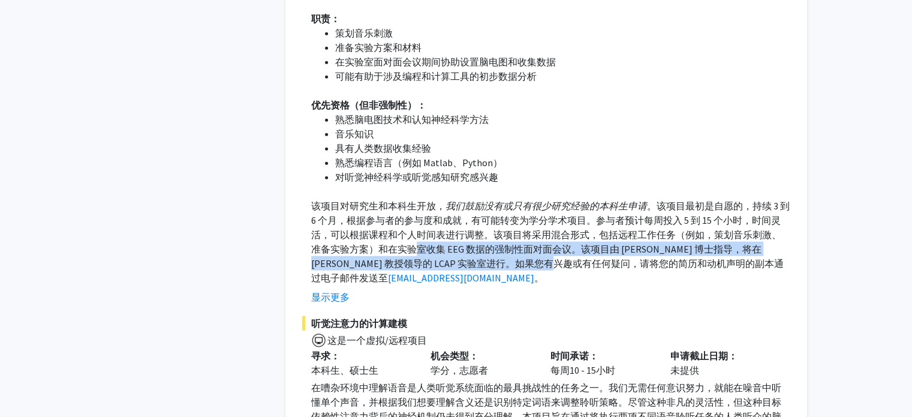
drag, startPoint x: 417, startPoint y: 291, endPoint x: 489, endPoint y: 302, distance: 73.3
click at [489, 284] on font "。该项目最初是自愿的，持续 3 到 6 个月，根据参与者的参与度和成就，有可能转变为学分学术项目。参与者预计每周投入 5 到 15 个小时，时间灵活，可以根据…" at bounding box center [550, 242] width 478 height 84
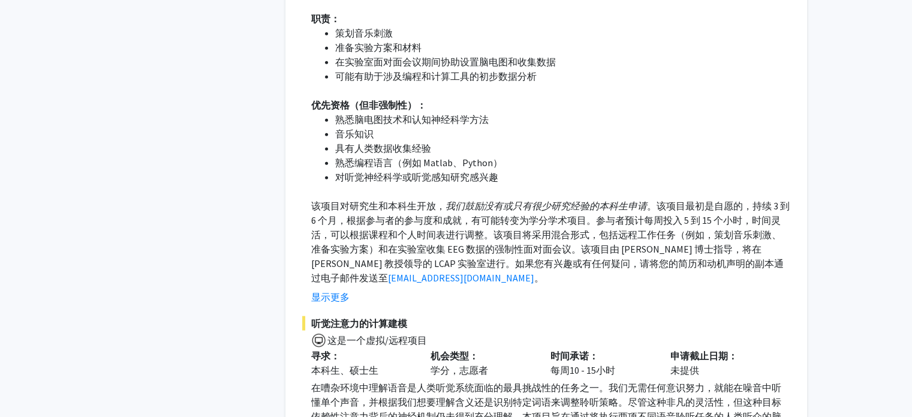
click at [525, 304] on fg-read-more "每个管弦乐队都是一个引人入胜的音色之谜。无需音乐训练，我们就能轻松区分钢琴和单簧管，在聆听音乐或探索丰富的听觉环境时，我们会自动识别。尽管我们拥有这种非凡的能…" at bounding box center [546, 107] width 488 height 393
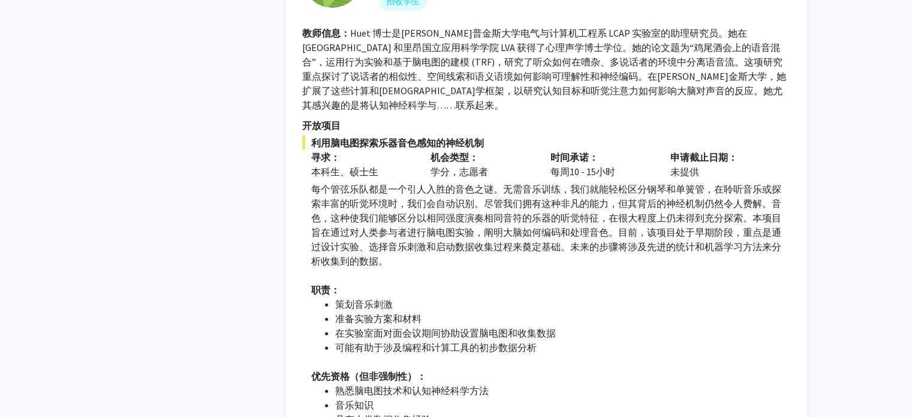
scroll to position [2619, 0]
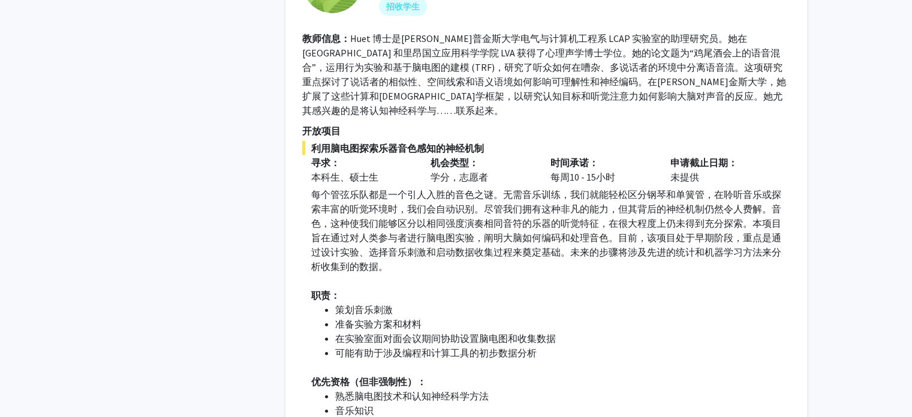
drag, startPoint x: 336, startPoint y: 129, endPoint x: 490, endPoint y: 141, distance: 155.2
click at [490, 118] on section "教师信息： [PERSON_NAME] 博士是[PERSON_NAME]金斯大学电气与计算机工程系 LCAP 实验室的助理研究员。她在[GEOGRAPHIC_…" at bounding box center [546, 74] width 488 height 86
drag, startPoint x: 311, startPoint y: 149, endPoint x: 435, endPoint y: 159, distance: 124.6
click at [565, 116] on font "Huet 博士是[PERSON_NAME]普金斯大学电气与计算机工程系 LCAP 实验室的助理研究员。她在[GEOGRAPHIC_DATA] 和里昂国立应用科…" at bounding box center [544, 74] width 484 height 84
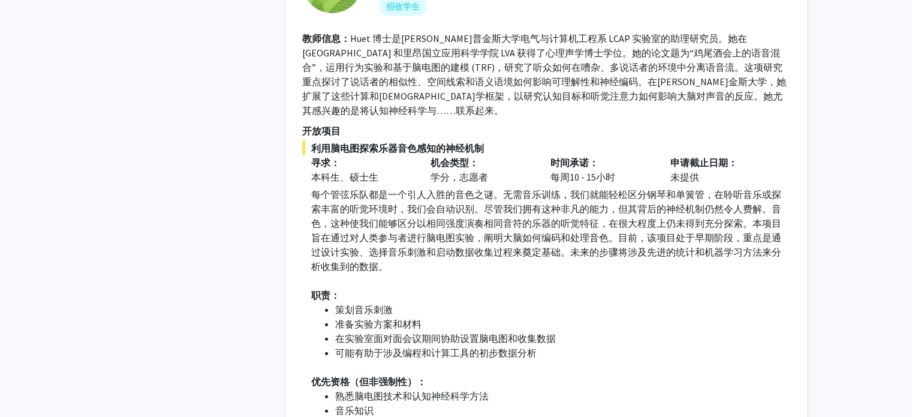
click at [696, 116] on font "Huet 博士是[PERSON_NAME]普金斯大学电气与计算机工程系 LCAP 实验室的助理研究员。她在[GEOGRAPHIC_DATA] 和里昂国立应用科…" at bounding box center [544, 74] width 484 height 84
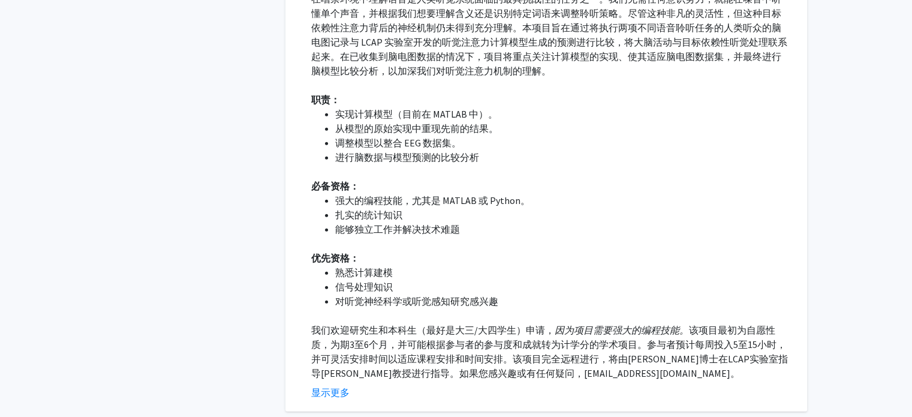
scroll to position [3465, 0]
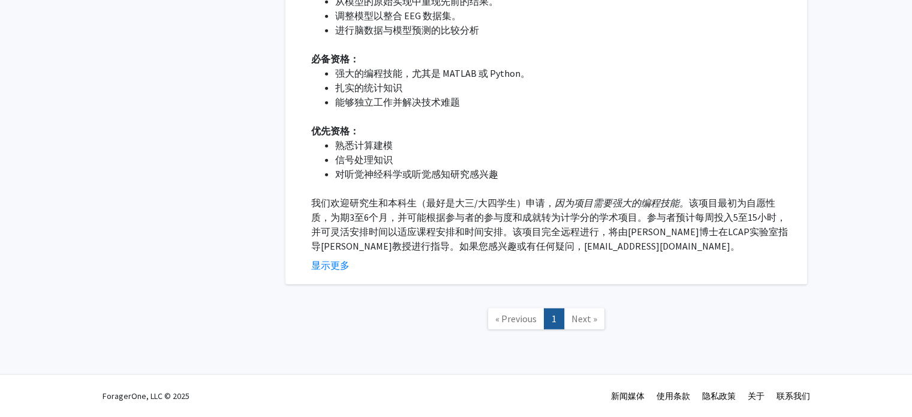
click at [588, 317] on span "Next »" at bounding box center [584, 318] width 26 height 12
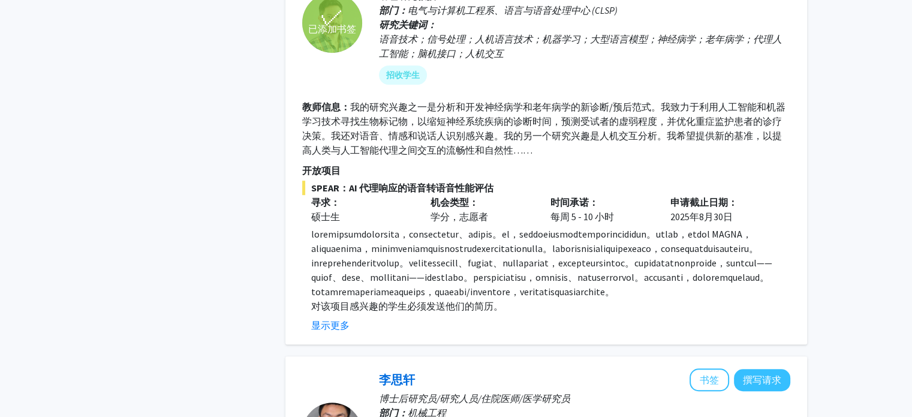
scroll to position [748, 0]
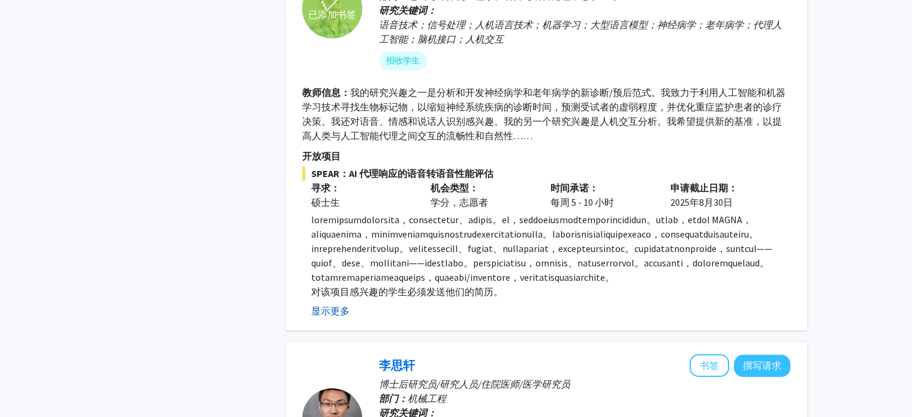
click at [329, 317] on font "显示更多" at bounding box center [330, 311] width 38 height 12
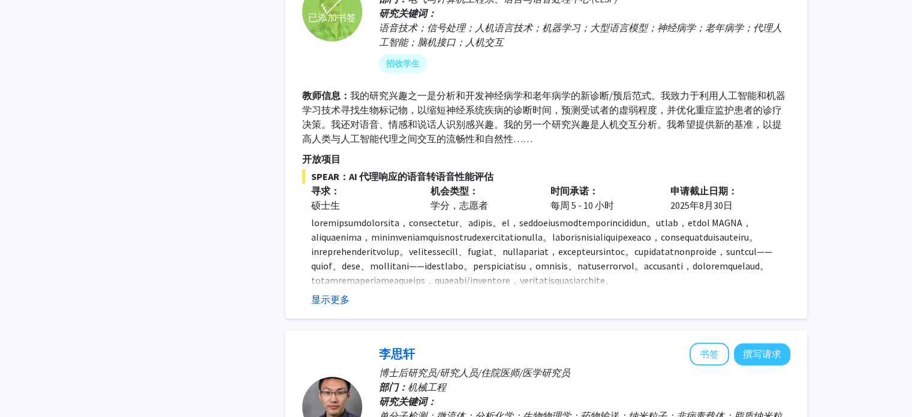
scroll to position [744, 0]
click at [329, 302] on font "显示更多" at bounding box center [330, 300] width 38 height 12
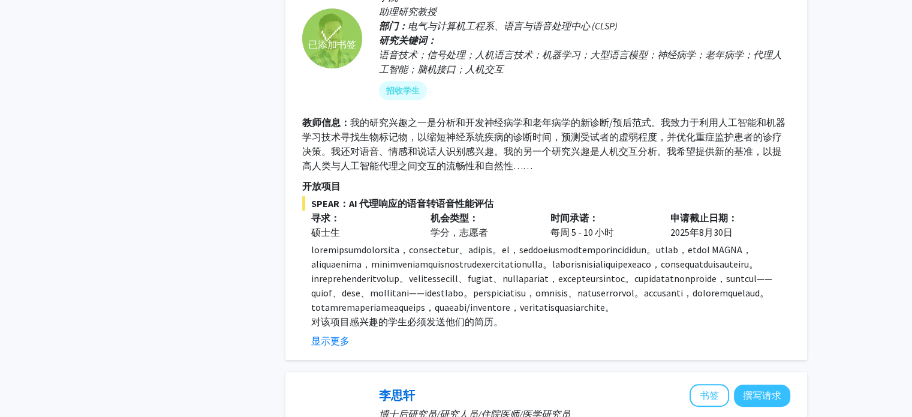
scroll to position [715, 0]
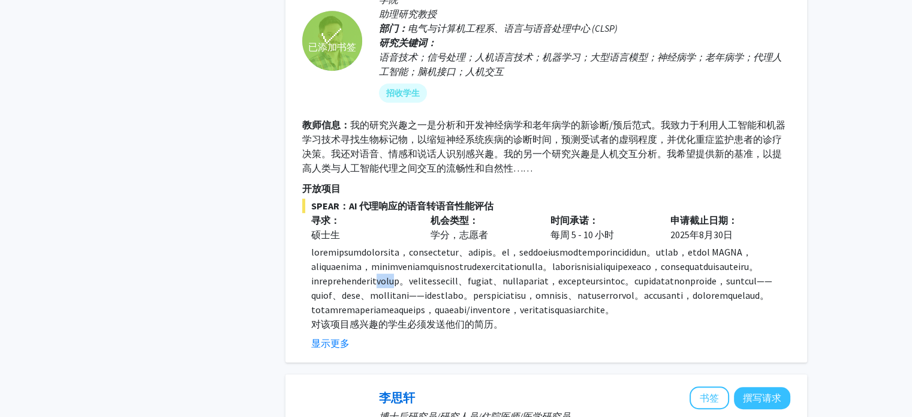
drag, startPoint x: 321, startPoint y: 306, endPoint x: 360, endPoint y: 312, distance: 38.8
click at [360, 312] on font at bounding box center [541, 281] width 461 height 70
click at [386, 315] on font at bounding box center [541, 281] width 461 height 70
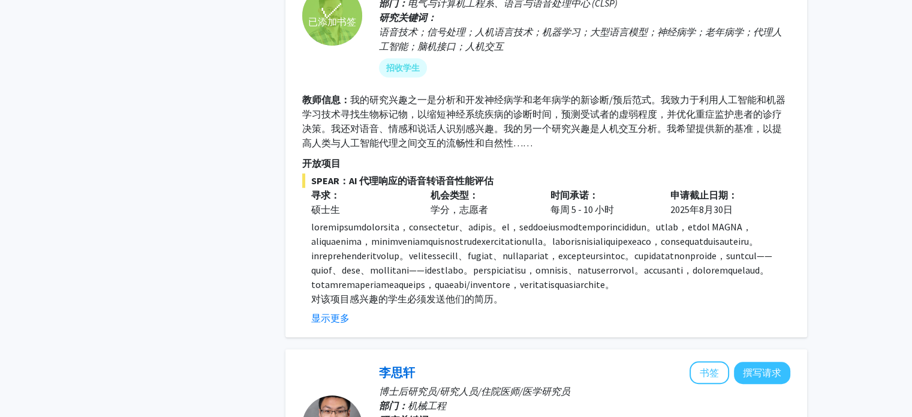
scroll to position [742, 0]
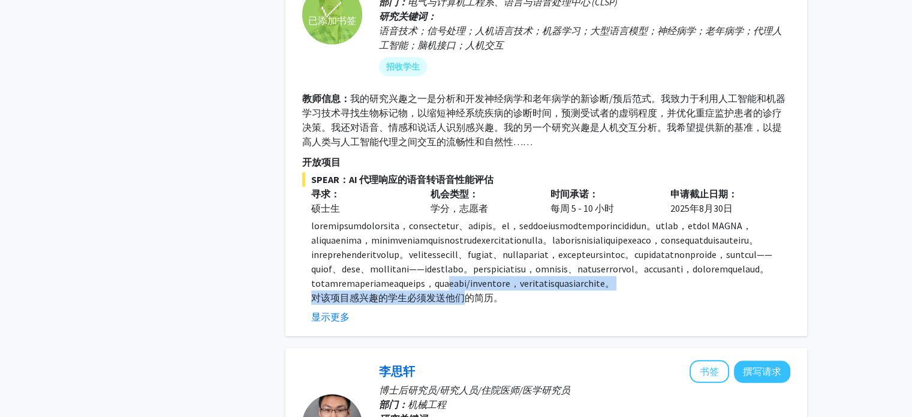
drag, startPoint x: 365, startPoint y: 339, endPoint x: 468, endPoint y: 350, distance: 103.7
click at [468, 305] on div "对该项目感兴趣的学生必须发送他们的简历。" at bounding box center [550, 261] width 479 height 86
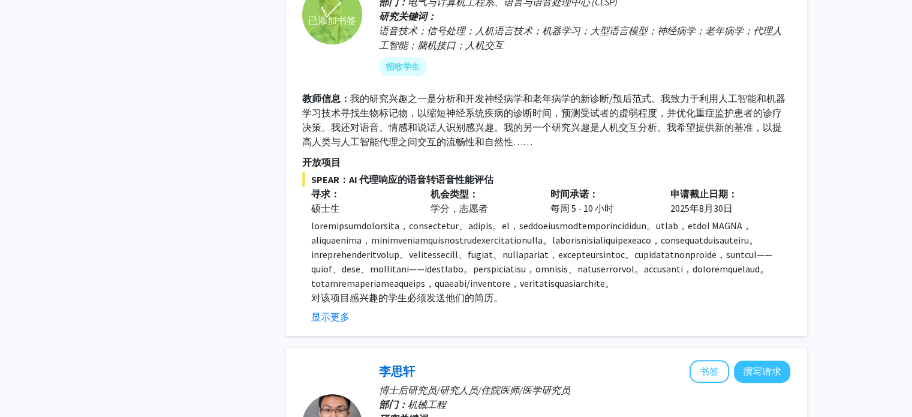
click at [524, 305] on p "对该项目感兴趣的学生必须发送他们的简历。" at bounding box center [550, 297] width 479 height 14
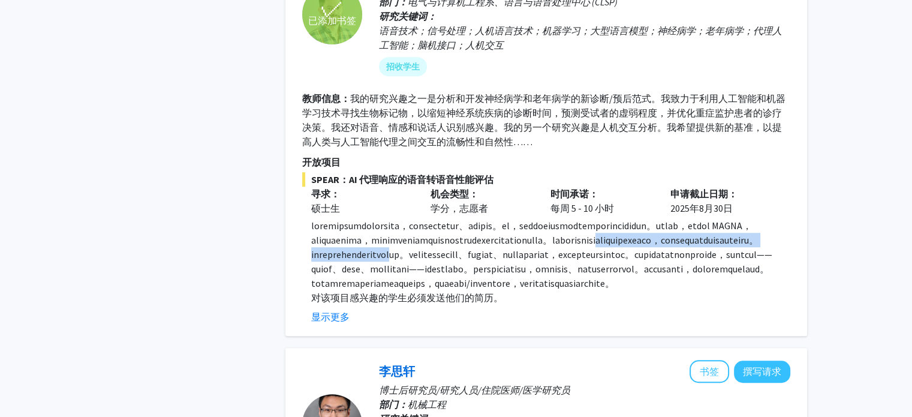
drag, startPoint x: 311, startPoint y: 261, endPoint x: 353, endPoint y: 277, distance: 45.0
click at [353, 277] on font at bounding box center [541, 254] width 461 height 70
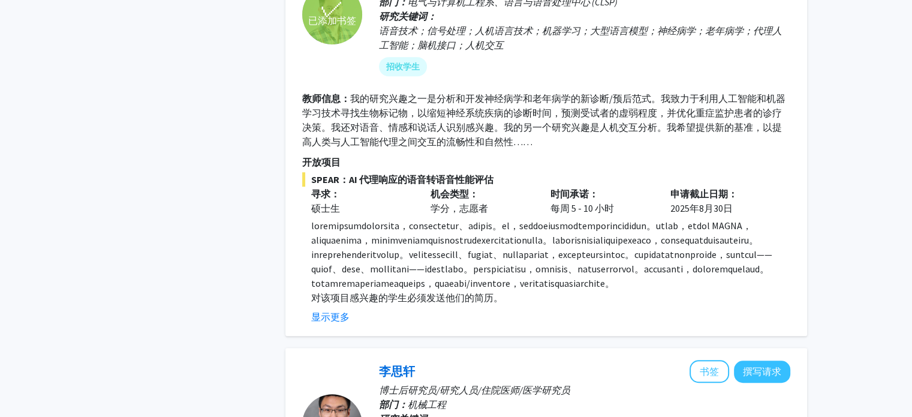
click at [392, 289] on font at bounding box center [541, 254] width 461 height 70
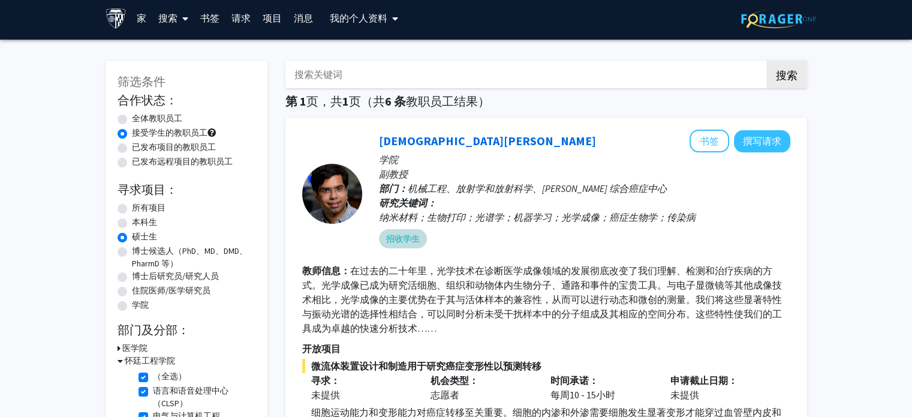
scroll to position [0, 0]
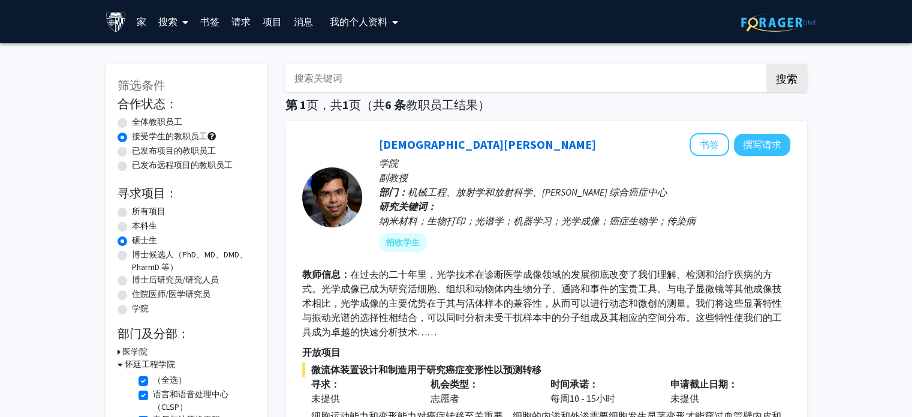
drag, startPoint x: 907, startPoint y: 1, endPoint x: 661, endPoint y: 60, distance: 252.3
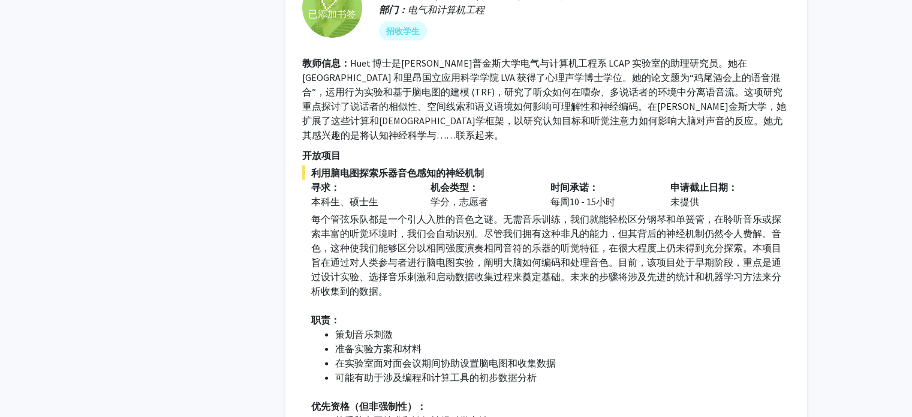
scroll to position [2595, 0]
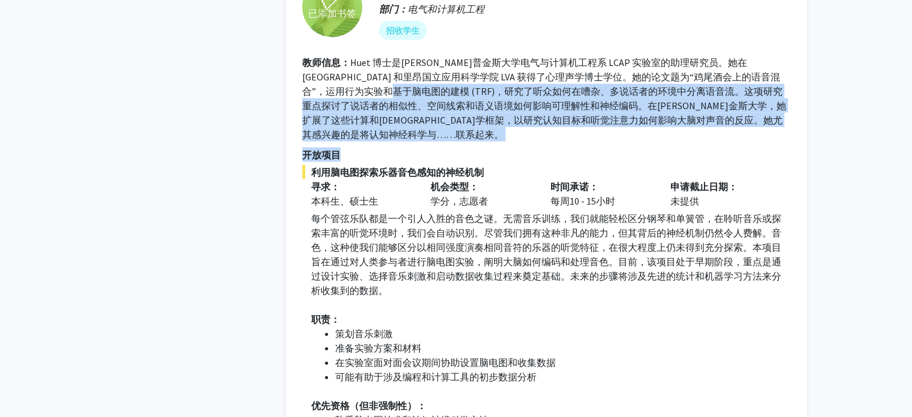
drag, startPoint x: 399, startPoint y: 144, endPoint x: 435, endPoint y: 188, distance: 57.1
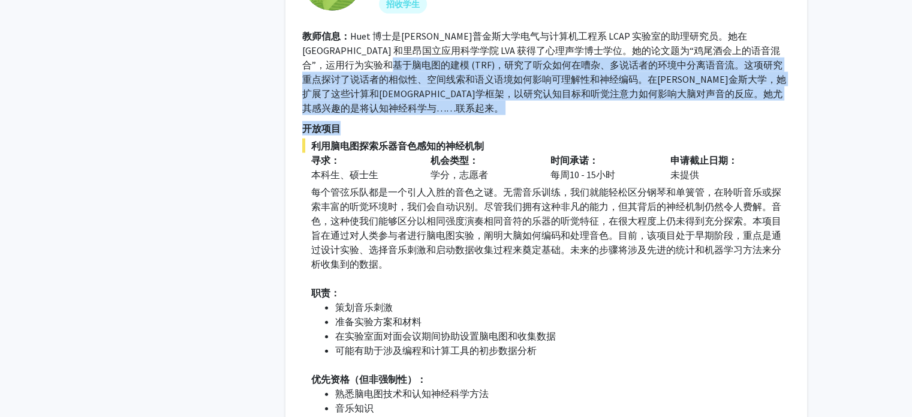
scroll to position [2622, 0]
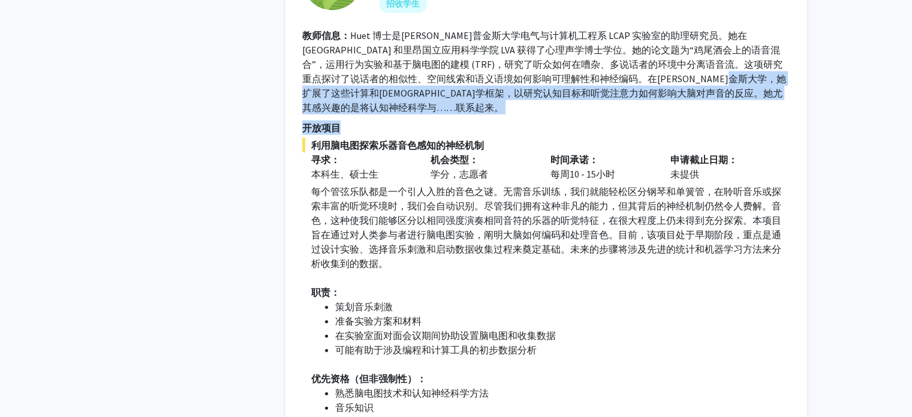
drag, startPoint x: 327, startPoint y: 149, endPoint x: 377, endPoint y: 161, distance: 51.8
click at [389, 135] on p "开放项目" at bounding box center [546, 128] width 488 height 14
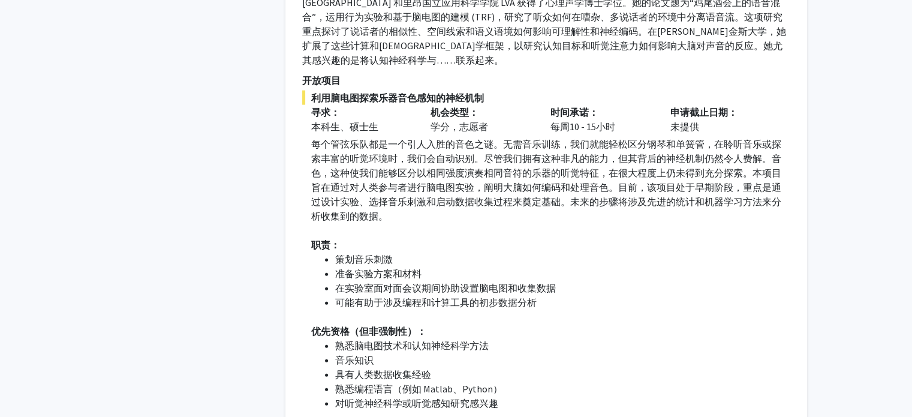
scroll to position [2669, 0]
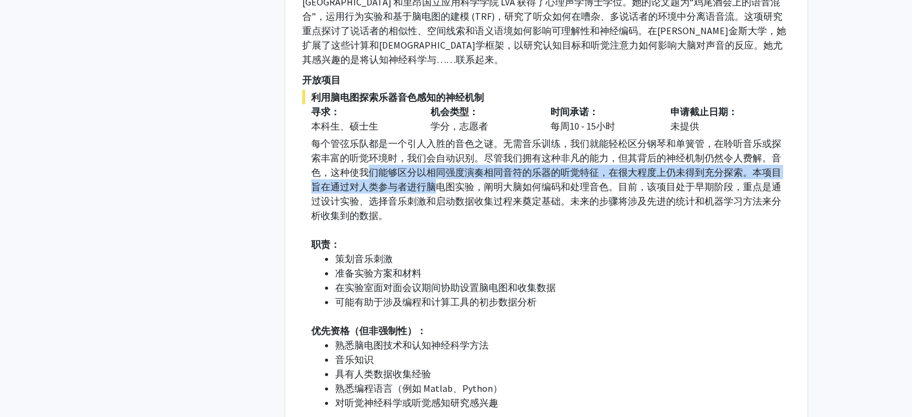
drag, startPoint x: 365, startPoint y: 210, endPoint x: 449, endPoint y: 227, distance: 84.9
click at [449, 221] on font "每个管弦乐队都是一个引人入胜的音色之谜。无需音乐训练，我们就能轻松区分钢琴和单簧管，在聆听音乐或探索丰富的听觉环境时，我们会自动识别。尽管我们拥有这种非凡的能…" at bounding box center [546, 179] width 470 height 84
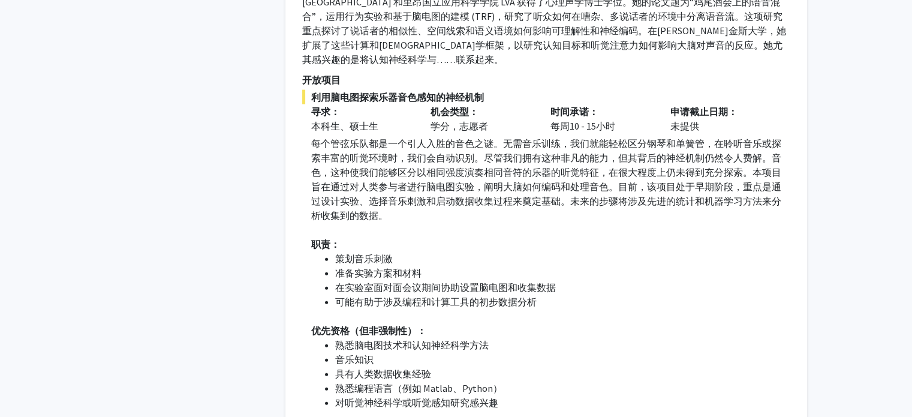
click at [470, 222] on p "每个管弦乐队都是一个引人入胜的音色之谜。无需音乐训练，我们就能轻松区分钢琴和单簧管，在聆听音乐或探索丰富的听觉环境时，我们会自动识别。尽管我们拥有这种非凡的能…" at bounding box center [550, 179] width 479 height 86
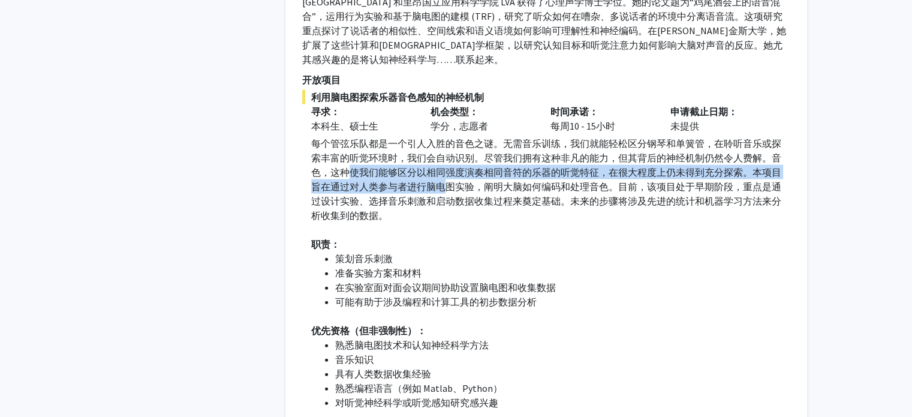
drag, startPoint x: 345, startPoint y: 209, endPoint x: 446, endPoint y: 227, distance: 102.4
click at [446, 221] on font "每个管弦乐队都是一个引人入胜的音色之谜。无需音乐训练，我们就能轻松区分钢琴和单簧管，在聆听音乐或探索丰富的听觉环境时，我们会自动识别。尽管我们拥有这种非凡的能…" at bounding box center [546, 179] width 470 height 84
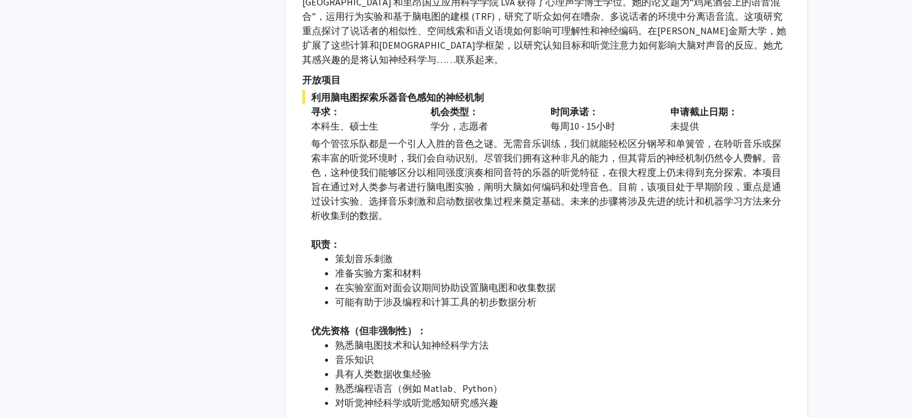
click at [461, 237] on p at bounding box center [550, 229] width 479 height 14
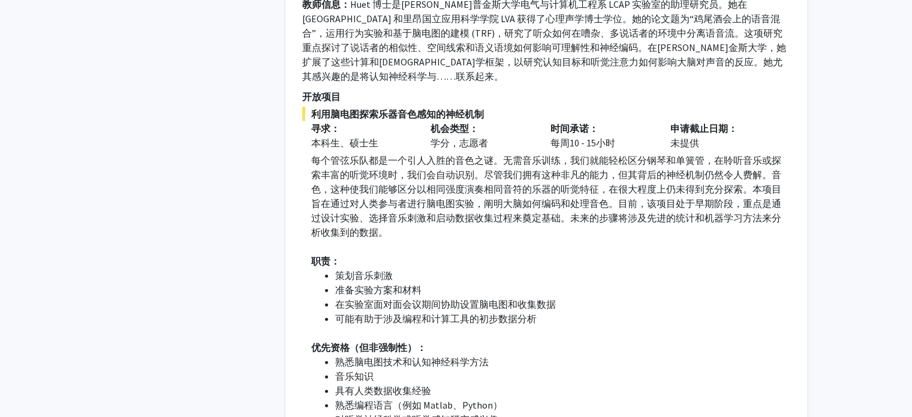
scroll to position [2668, 0]
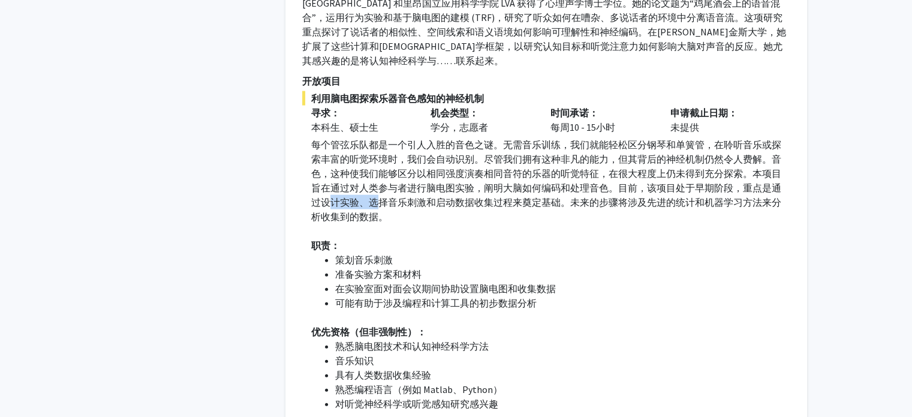
drag, startPoint x: 333, startPoint y: 235, endPoint x: 387, endPoint y: 248, distance: 55.0
click at [387, 224] on p "每个管弦乐队都是一个引人入胜的音色之谜。无需音乐训练，我们就能轻松区分钢琴和单簧管，在聆听音乐或探索丰富的听觉环境时，我们会自动识别。尽管我们拥有这种非凡的能…" at bounding box center [550, 180] width 479 height 86
click at [402, 267] on li "策划音乐刺激" at bounding box center [562, 259] width 455 height 14
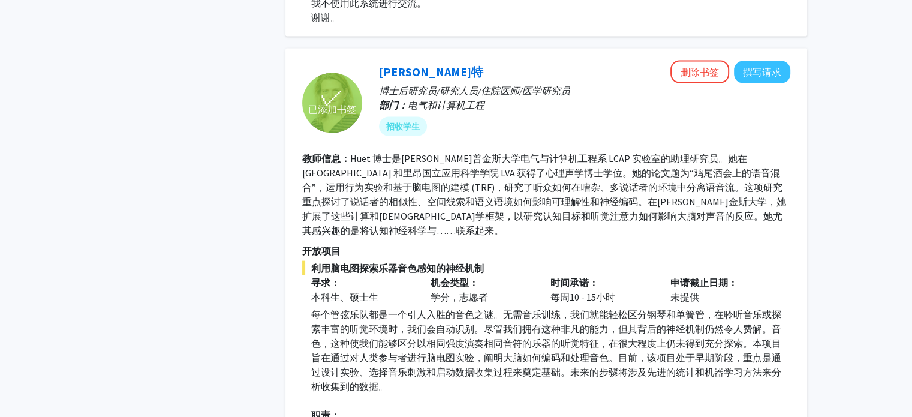
scroll to position [2502, 0]
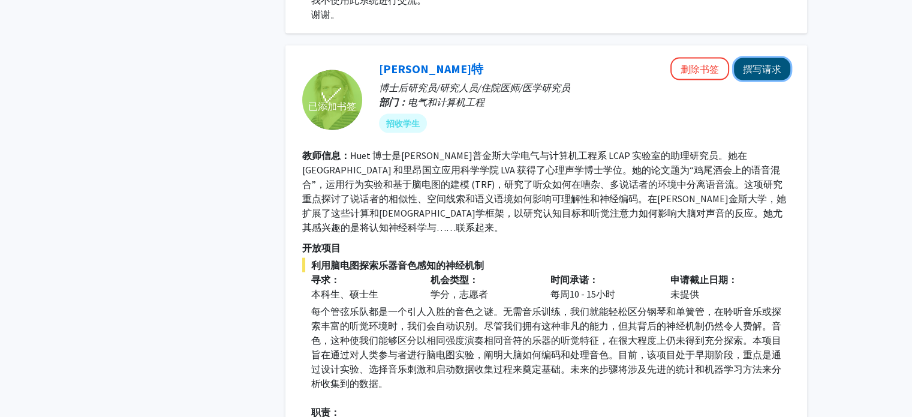
click at [762, 75] on font "撰写请求" at bounding box center [762, 69] width 38 height 12
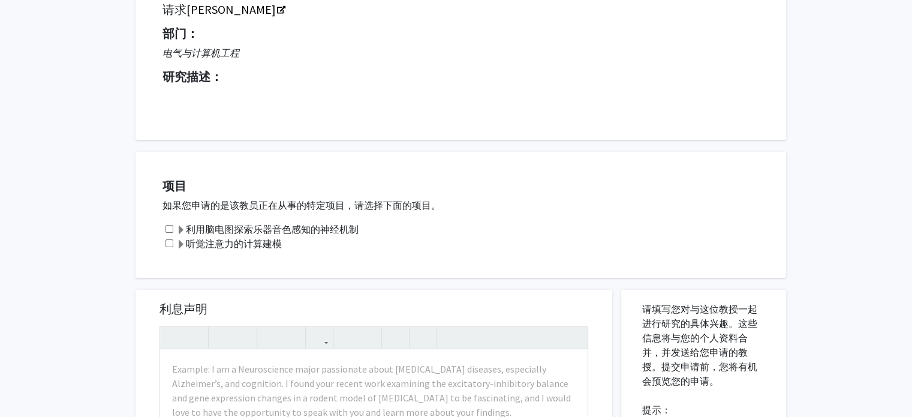
scroll to position [104, 0]
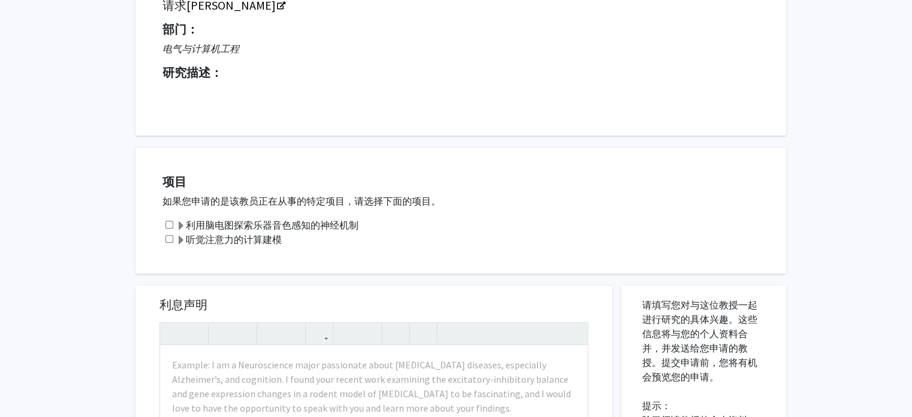
click at [167, 225] on input "checkbox" at bounding box center [169, 225] width 8 height 8
checkbox input "true"
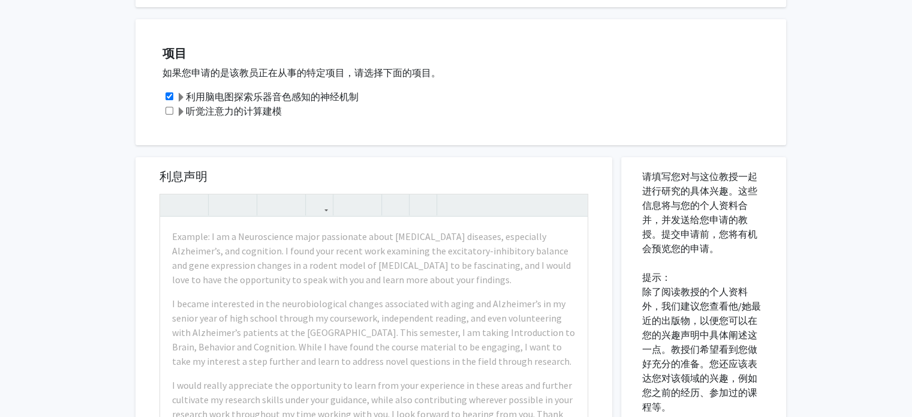
scroll to position [0, 0]
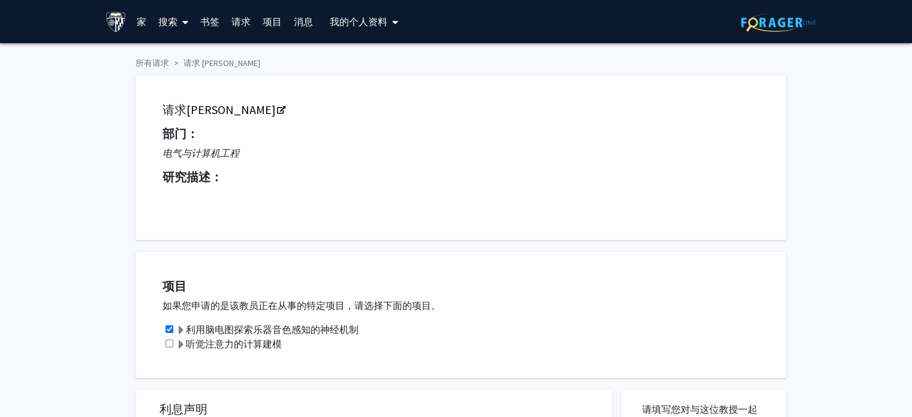
click at [186, 29] on span at bounding box center [182, 22] width 11 height 42
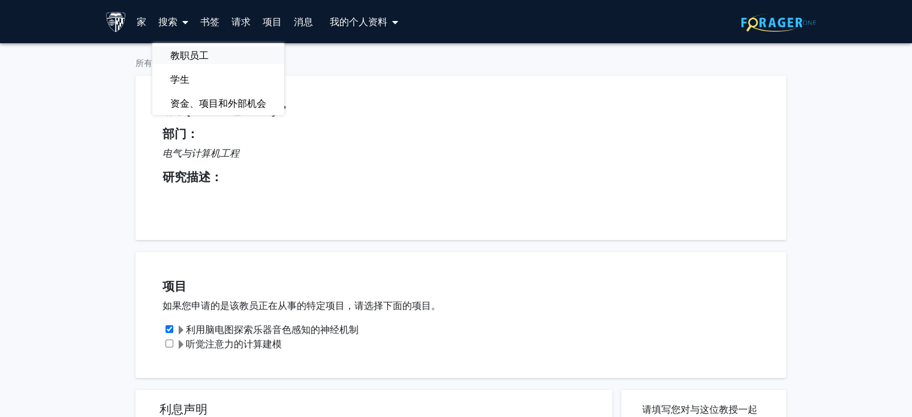
click at [176, 59] on font "教职员工" at bounding box center [189, 55] width 38 height 12
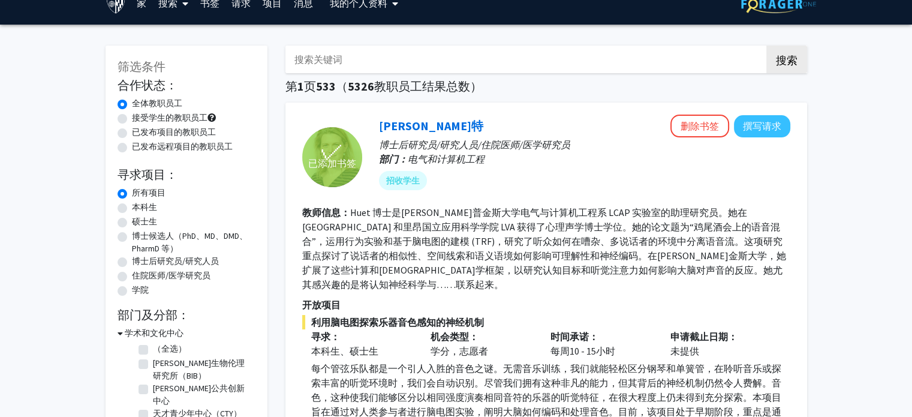
scroll to position [20, 0]
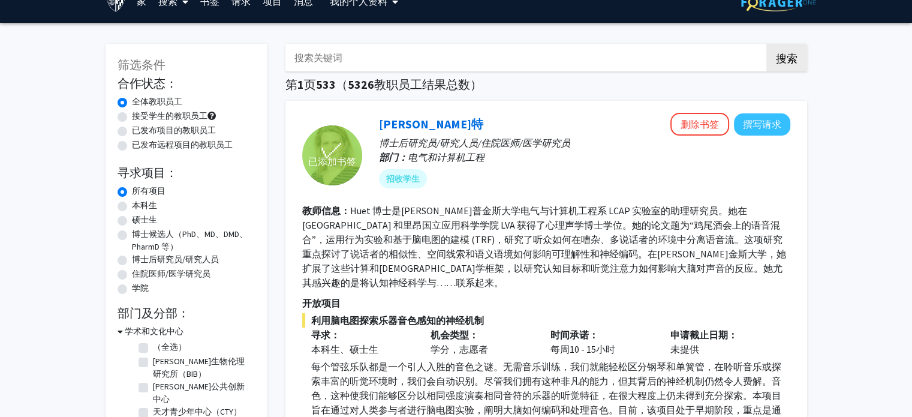
click at [132, 221] on label "硕士生" at bounding box center [144, 219] width 25 height 13
click at [132, 221] on input "硕士生" at bounding box center [136, 217] width 8 height 8
radio input "true"
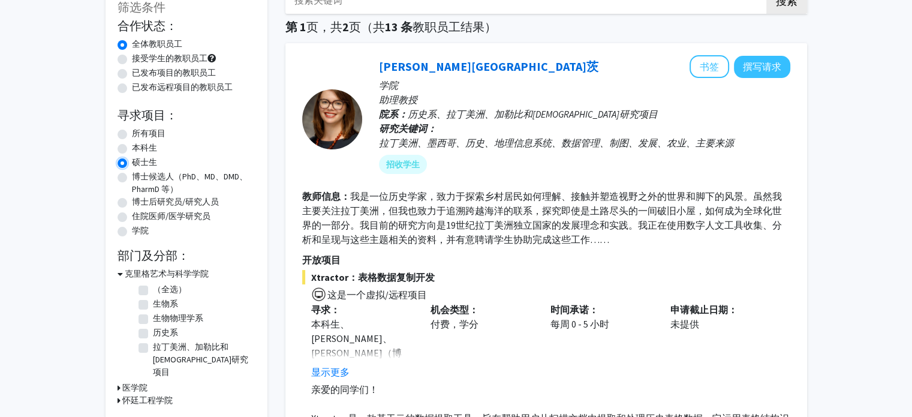
scroll to position [79, 0]
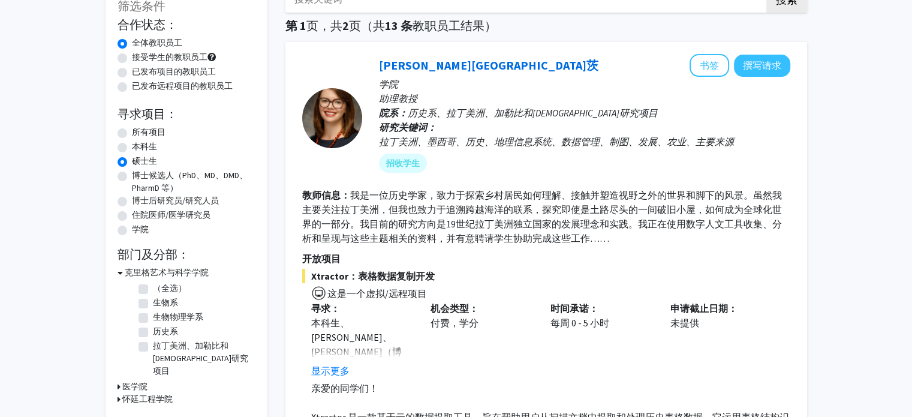
click at [136, 393] on font "怀廷工程学院" at bounding box center [147, 398] width 50 height 11
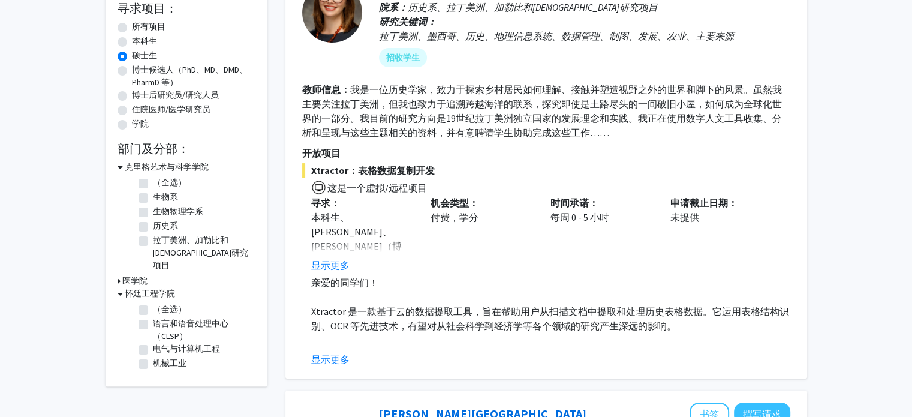
scroll to position [184, 0]
click at [153, 200] on label "生物系" at bounding box center [165, 197] width 25 height 13
click at [153, 199] on input "生物系" at bounding box center [157, 195] width 8 height 8
checkbox input "true"
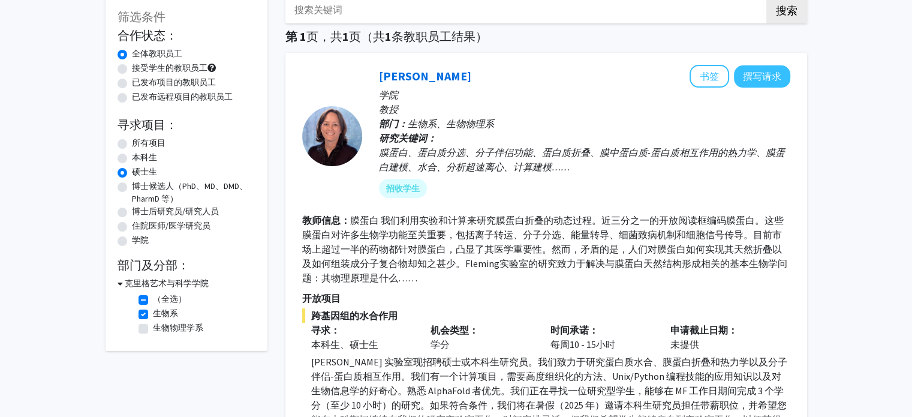
scroll to position [241, 0]
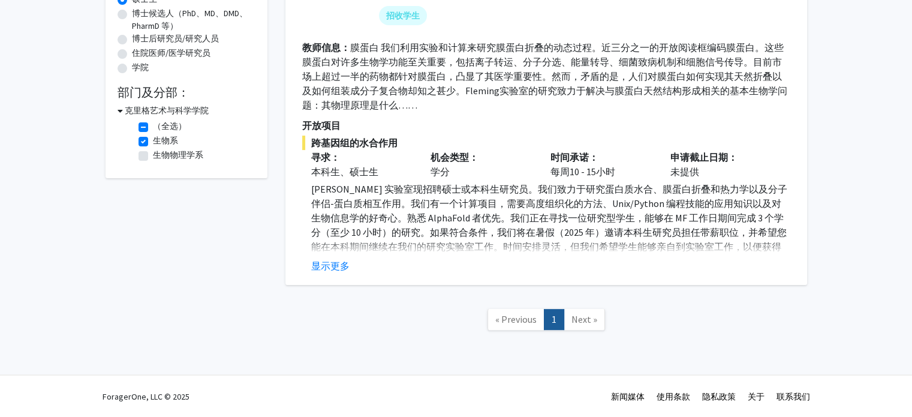
click at [582, 321] on span "Next »" at bounding box center [584, 319] width 26 height 12
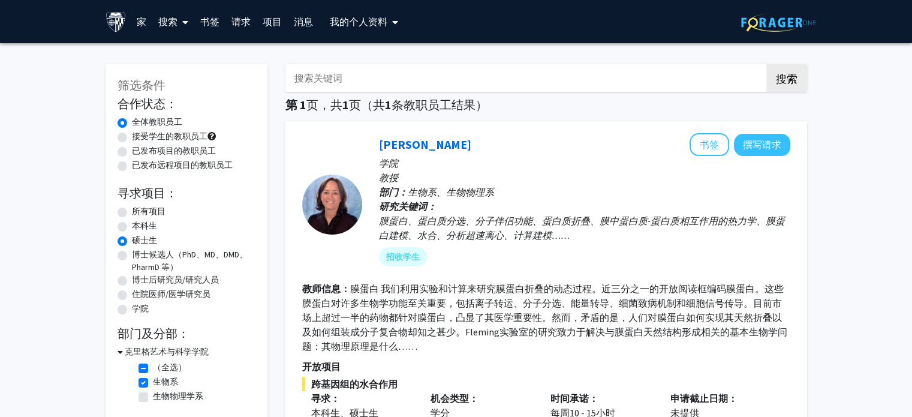
scroll to position [53, 0]
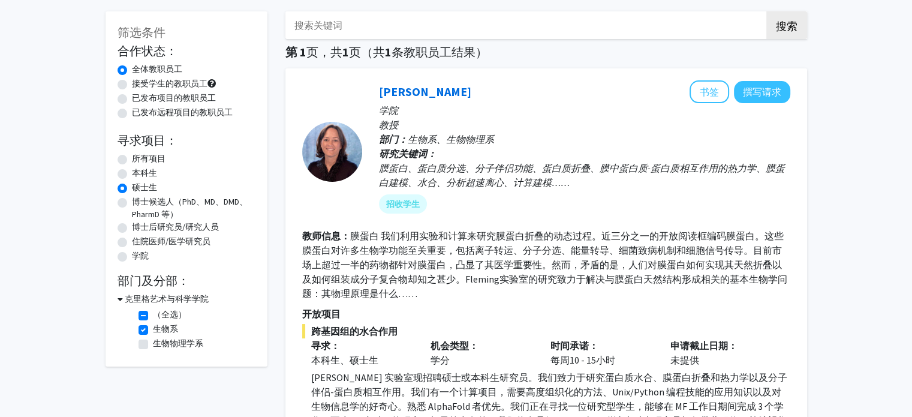
click at [153, 328] on label "生物系" at bounding box center [165, 329] width 25 height 13
click at [153, 328] on input "生物系" at bounding box center [157, 327] width 8 height 8
checkbox input "false"
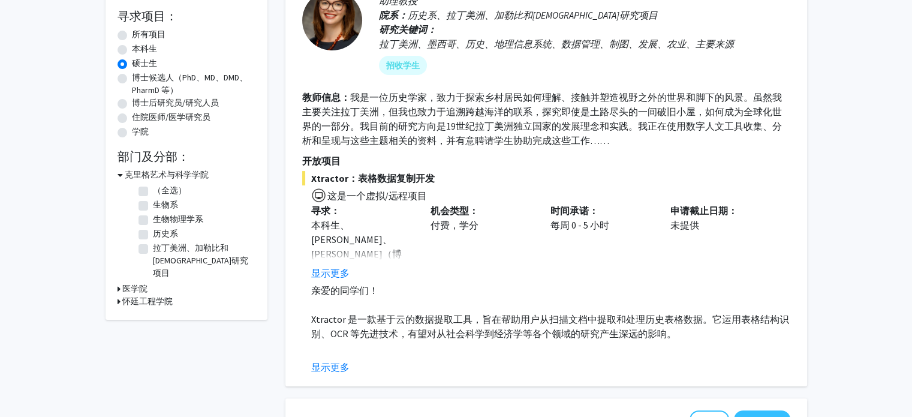
scroll to position [177, 0]
click at [329, 271] on font "显示更多" at bounding box center [330, 272] width 38 height 12
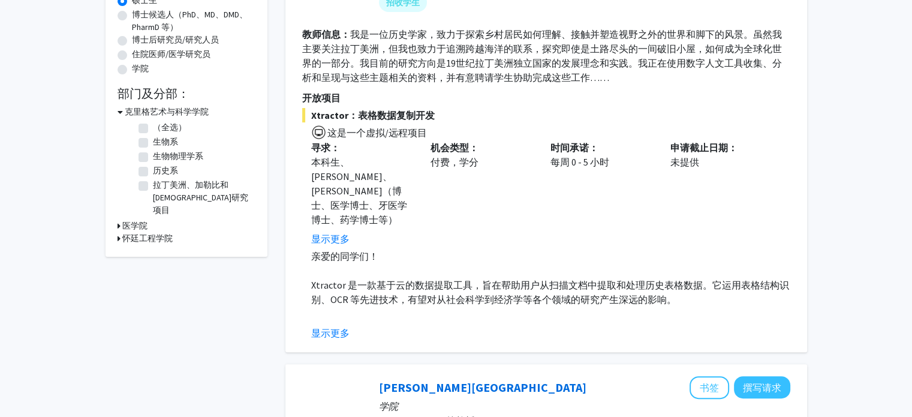
scroll to position [241, 0]
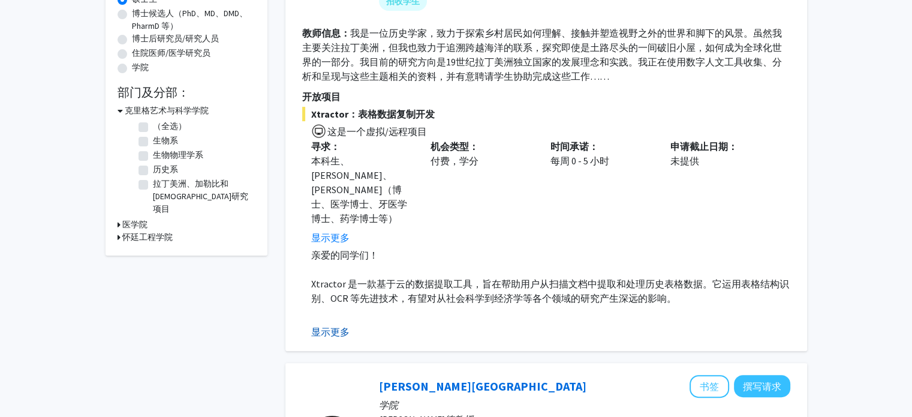
click at [337, 326] on font "显示更多" at bounding box center [330, 332] width 38 height 12
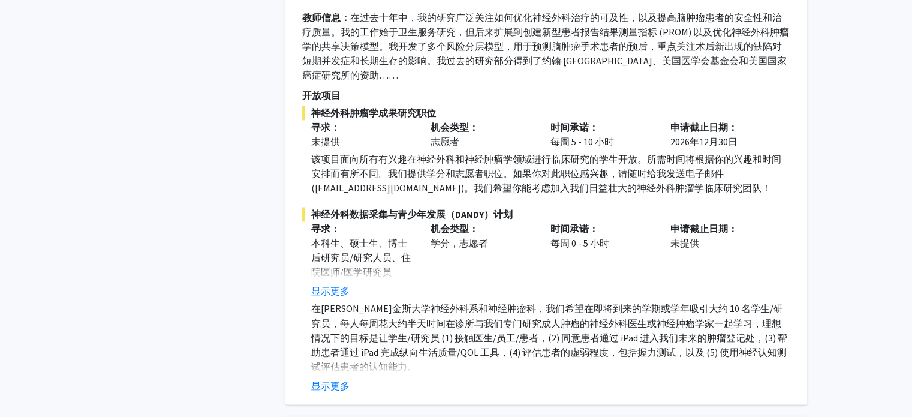
scroll to position [1966, 0]
click at [321, 380] on font "显示更多" at bounding box center [330, 386] width 38 height 12
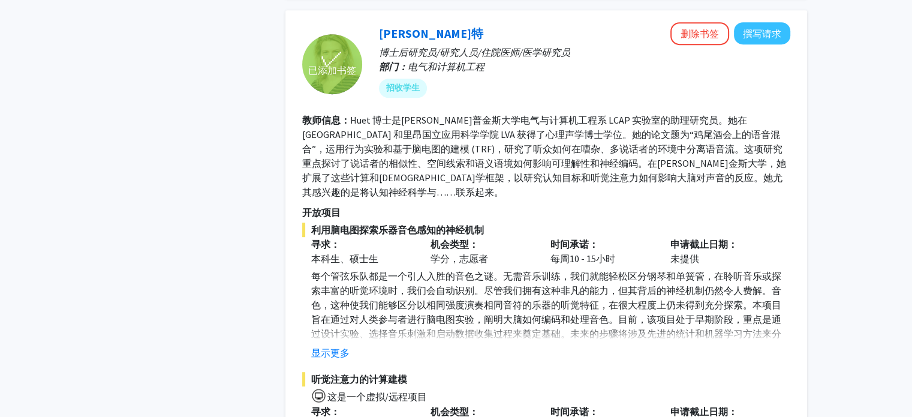
scroll to position [5400, 0]
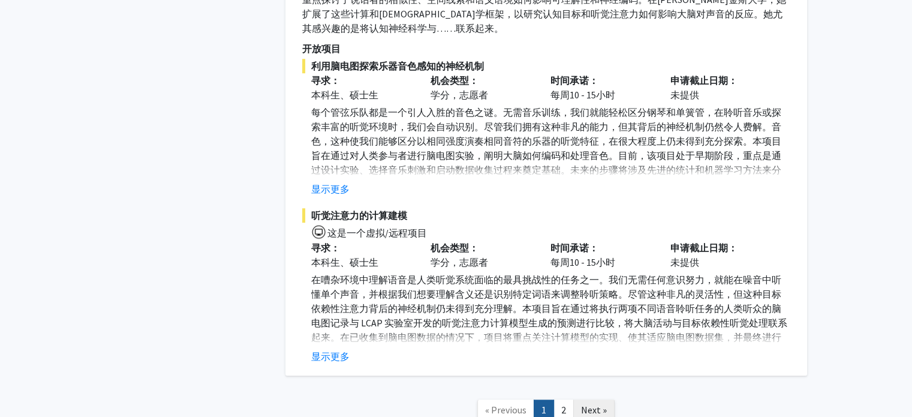
click at [591, 404] on span "Next »" at bounding box center [594, 410] width 26 height 12
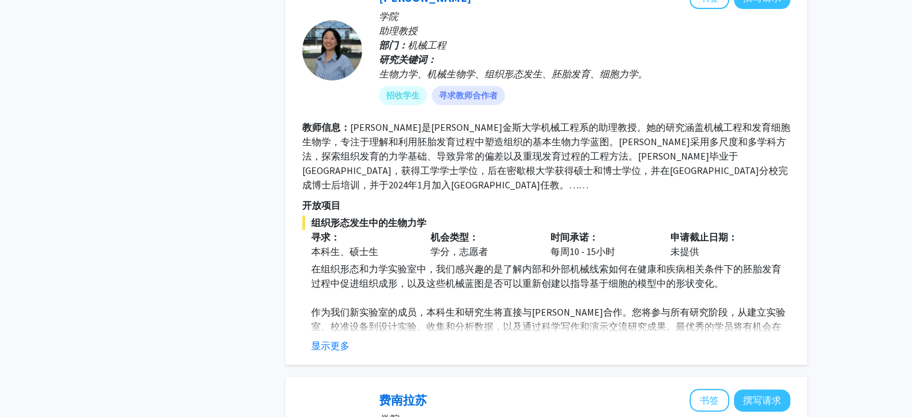
scroll to position [549, 0]
click at [321, 347] on font "显示更多" at bounding box center [330, 346] width 38 height 12
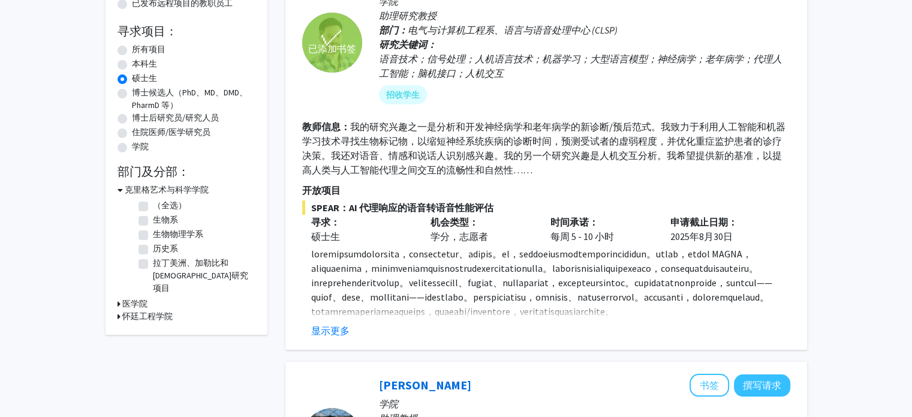
scroll to position [163, 0]
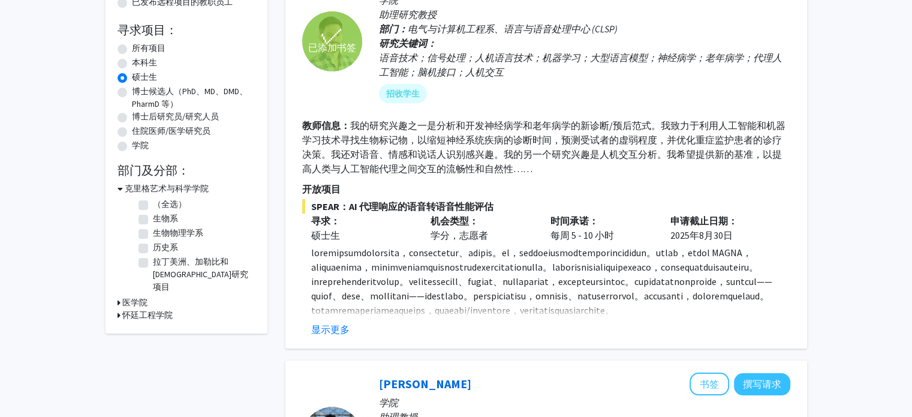
click at [127, 297] on font "医学院" at bounding box center [134, 302] width 25 height 11
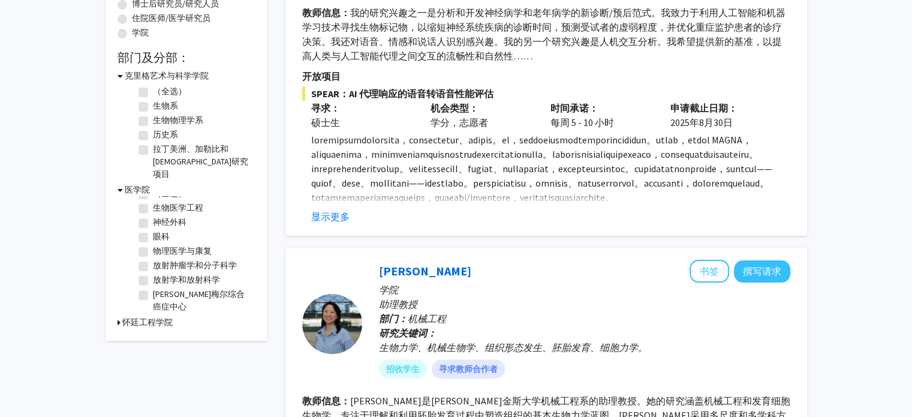
scroll to position [302, 0]
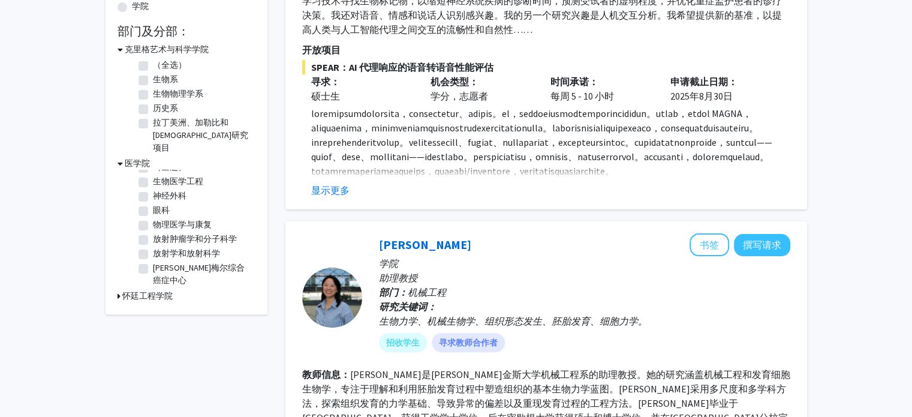
click at [152, 290] on font "怀廷工程学院" at bounding box center [147, 295] width 50 height 11
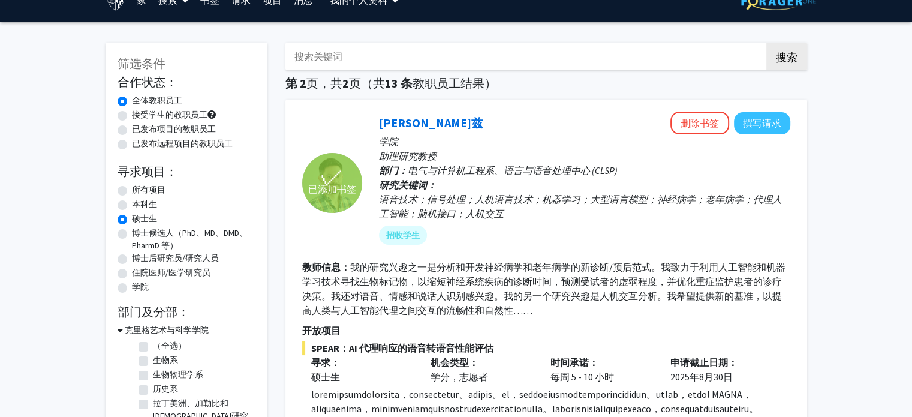
scroll to position [0, 0]
